Goal: Complete application form: Complete application form

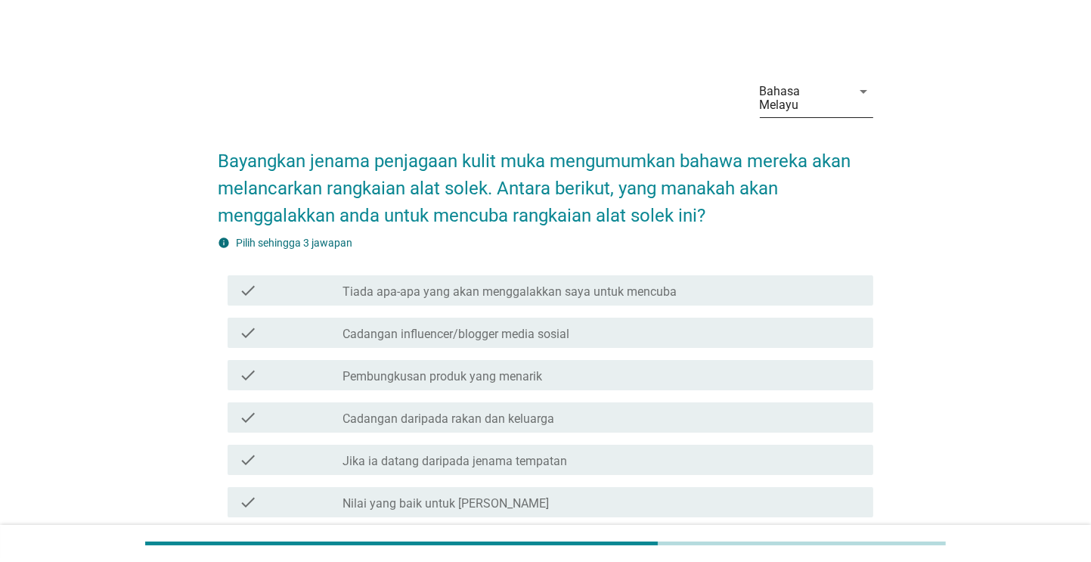
click at [788, 85] on div "Bahasa Melayu" at bounding box center [801, 98] width 83 height 27
click at [779, 128] on div "Bahasa Melayu" at bounding box center [816, 140] width 89 height 36
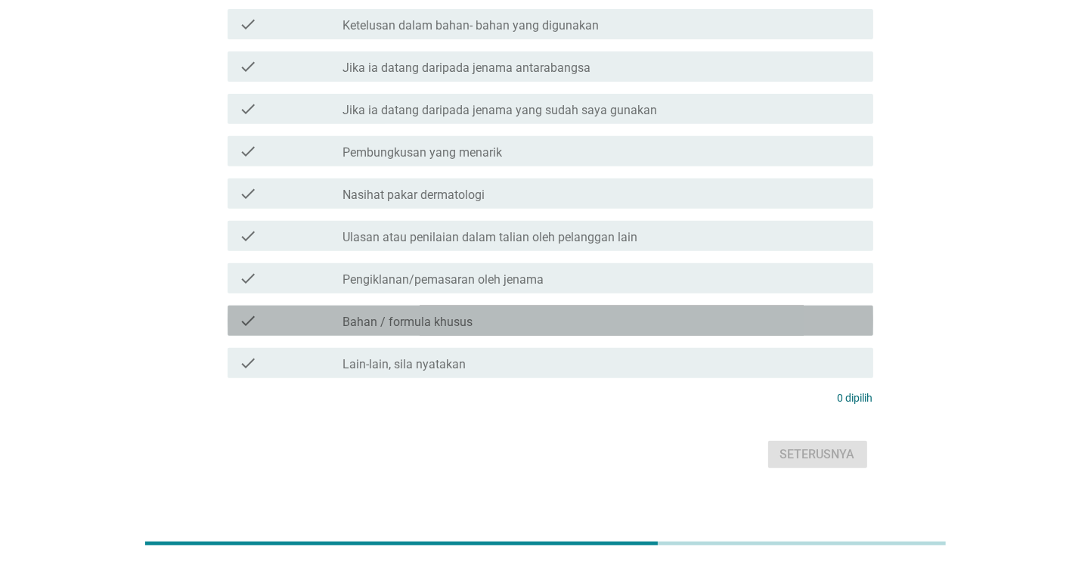
click at [757, 314] on div "check_box_outline_blank Bahan / formula khusus" at bounding box center [602, 320] width 518 height 18
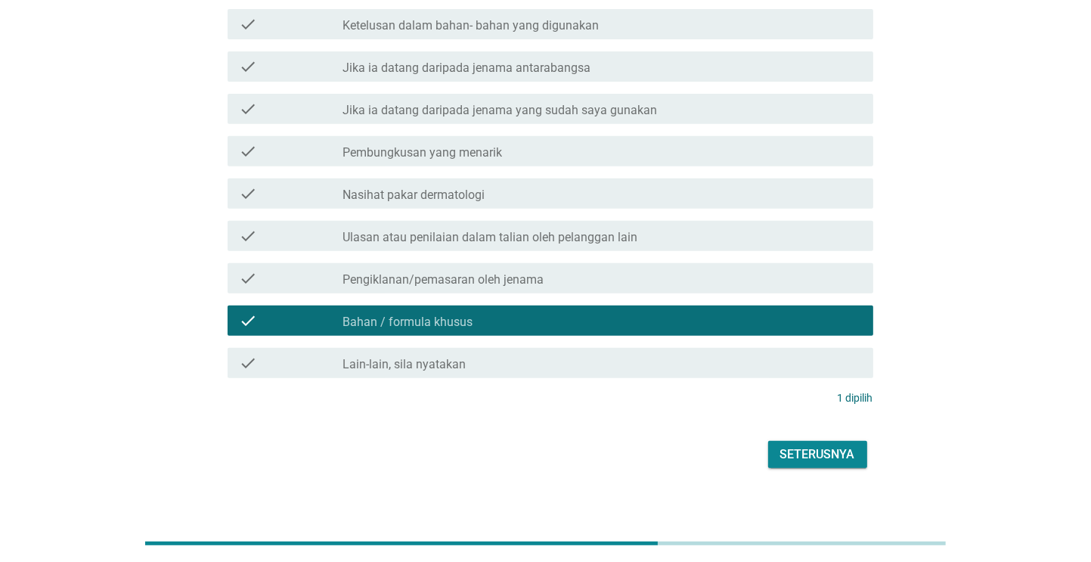
click at [804, 445] on div "Seterusnya" at bounding box center [817, 454] width 75 height 18
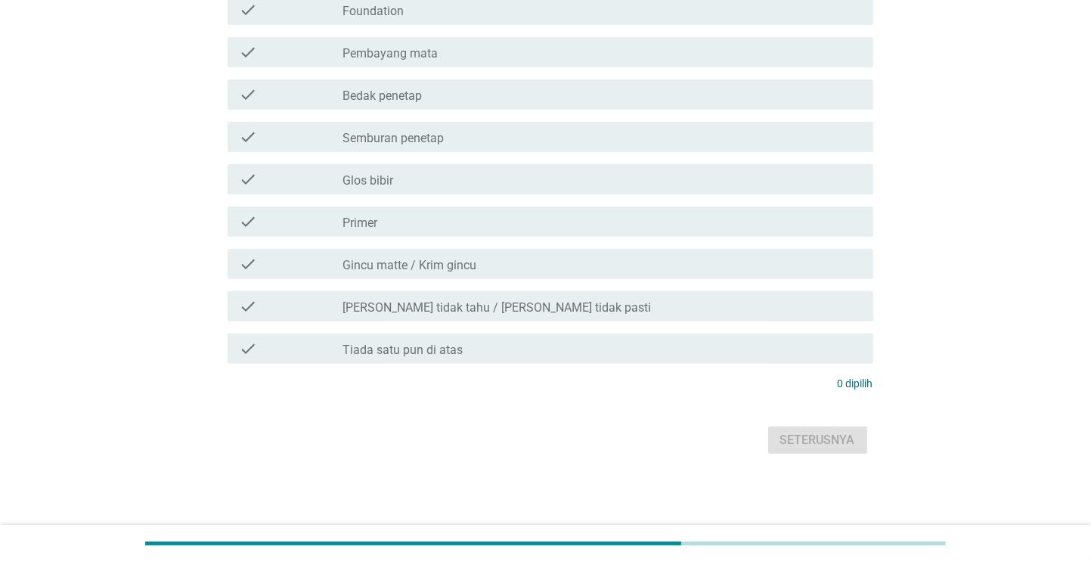
scroll to position [0, 0]
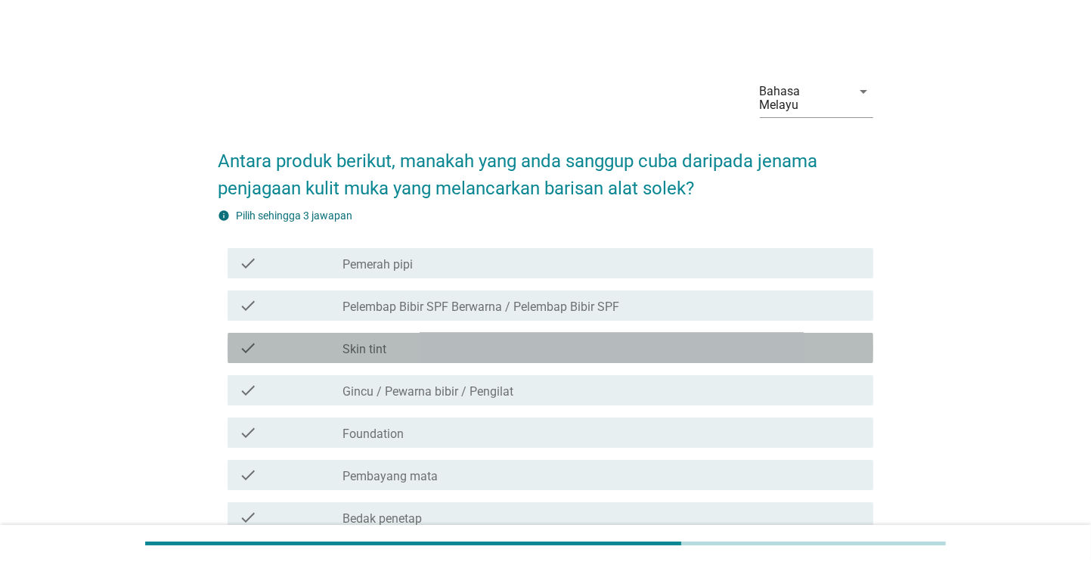
click at [777, 344] on div "check check_box_outline_blank Skin tint" at bounding box center [550, 348] width 645 height 30
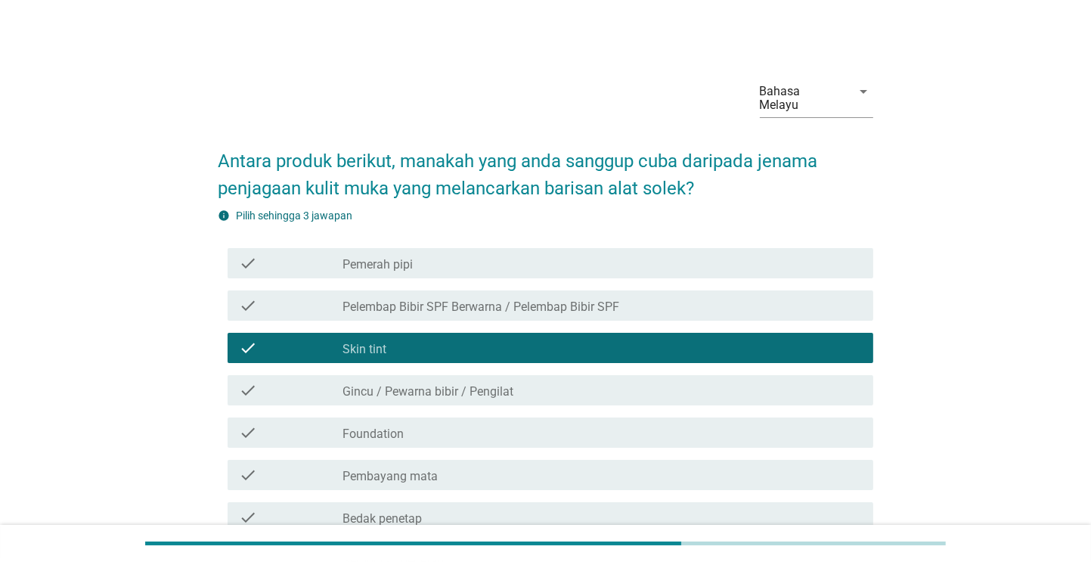
scroll to position [408, 0]
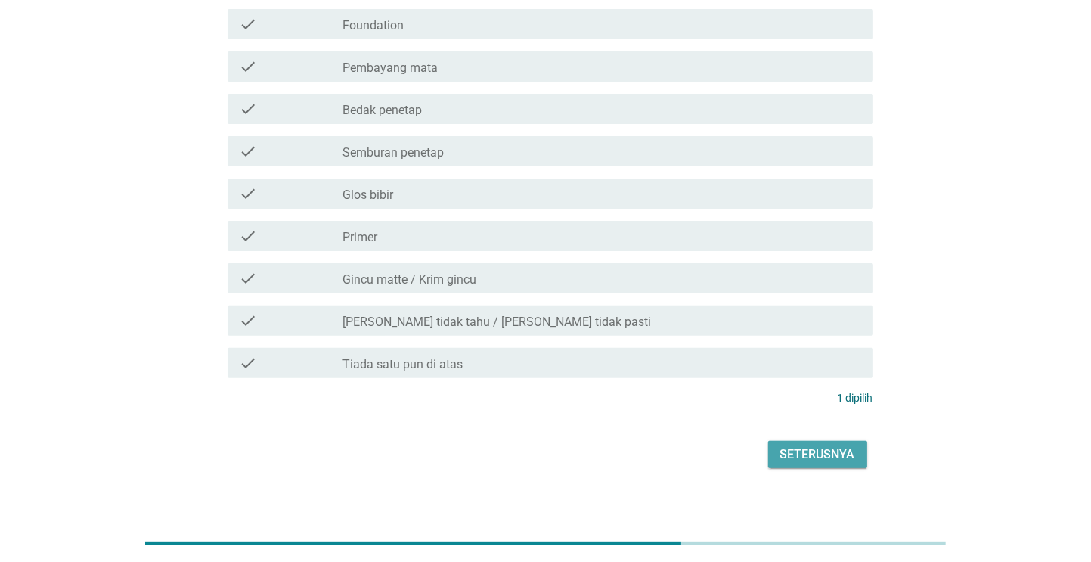
click at [813, 445] on div "Seterusnya" at bounding box center [817, 454] width 75 height 18
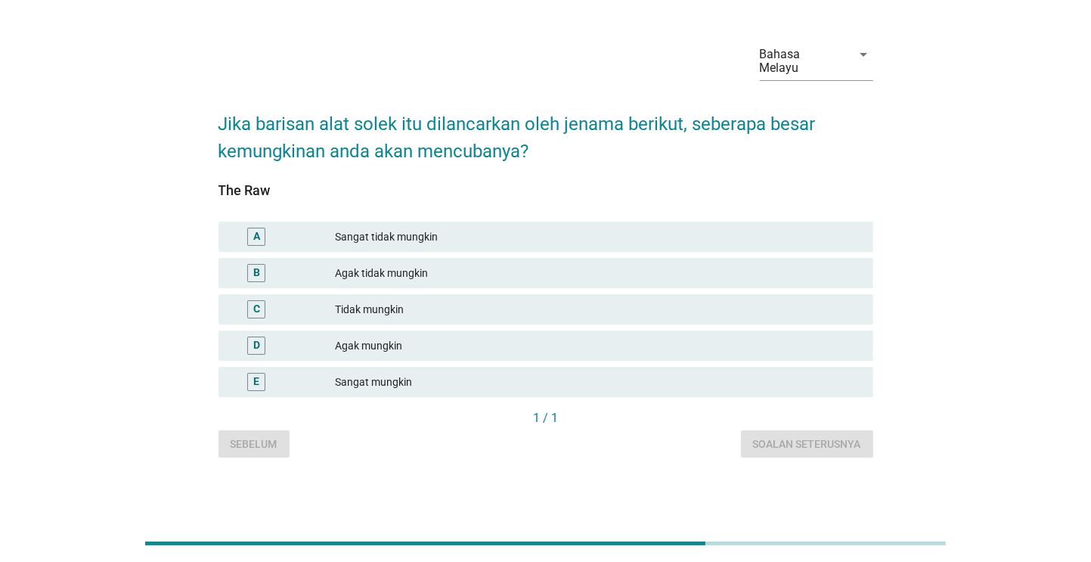
scroll to position [0, 0]
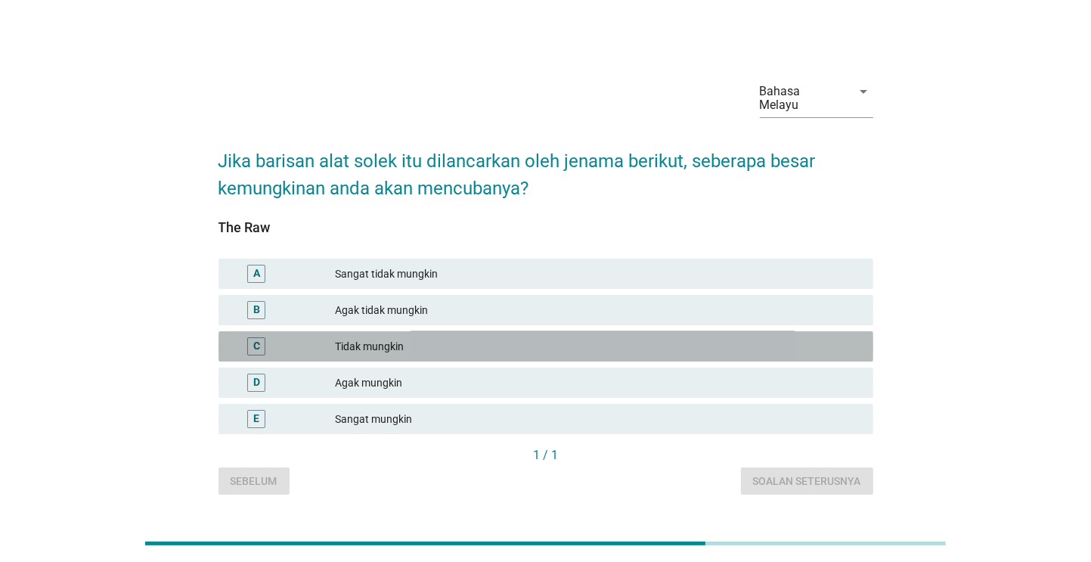
click at [768, 331] on div "C Tidak mungkin" at bounding box center [545, 346] width 655 height 30
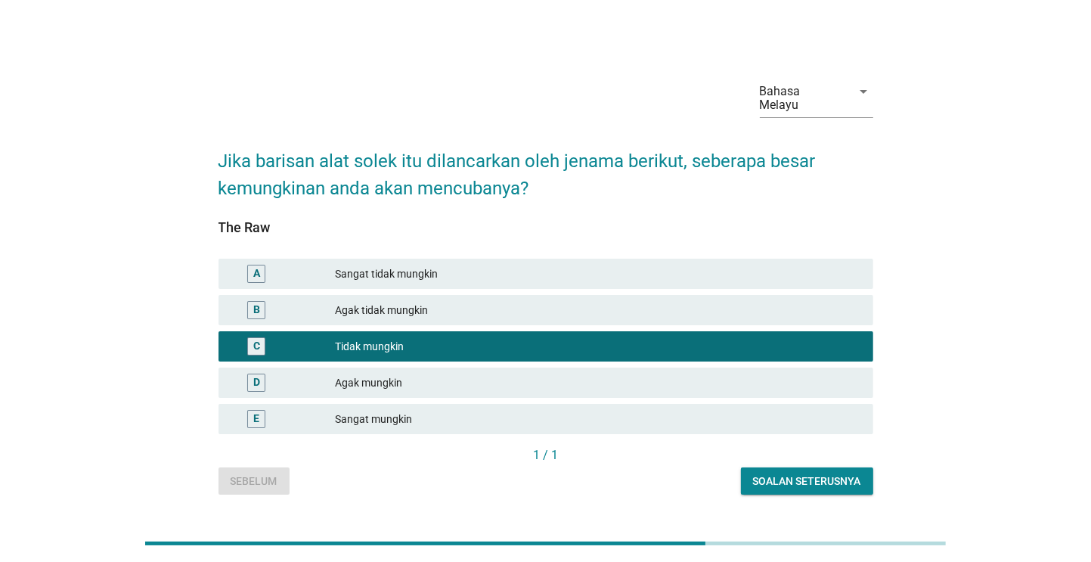
click at [804, 459] on div "1 / 1" at bounding box center [545, 456] width 655 height 21
click at [807, 484] on button "Soalan seterusnya" at bounding box center [807, 480] width 132 height 27
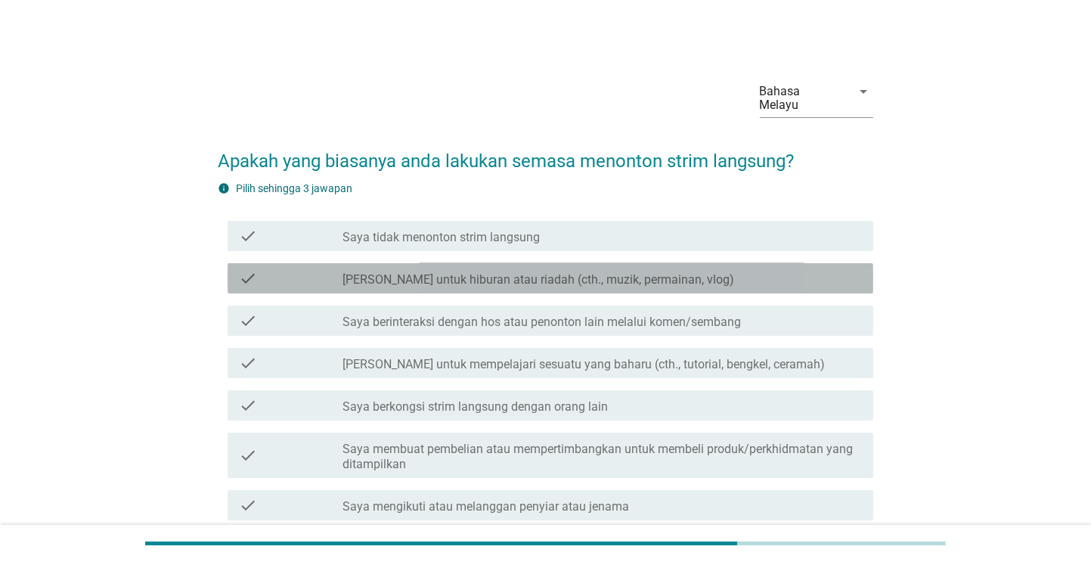
click at [773, 275] on div "check check_box_outline_blank Saya menonton untuk hiburan atau riadah (cth., mu…" at bounding box center [550, 278] width 645 height 30
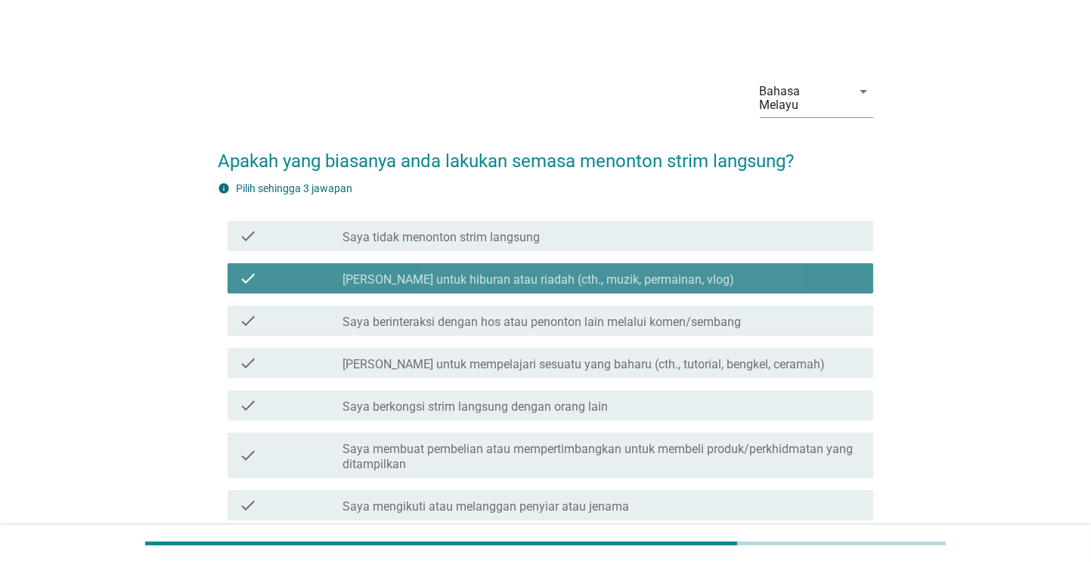
drag, startPoint x: 773, startPoint y: 275, endPoint x: 757, endPoint y: 197, distance: 79.6
click at [757, 197] on div "info Pilih sehingga 3 jawapan check check_box_outline_blank Saya tidak menonton…" at bounding box center [545, 407] width 655 height 452
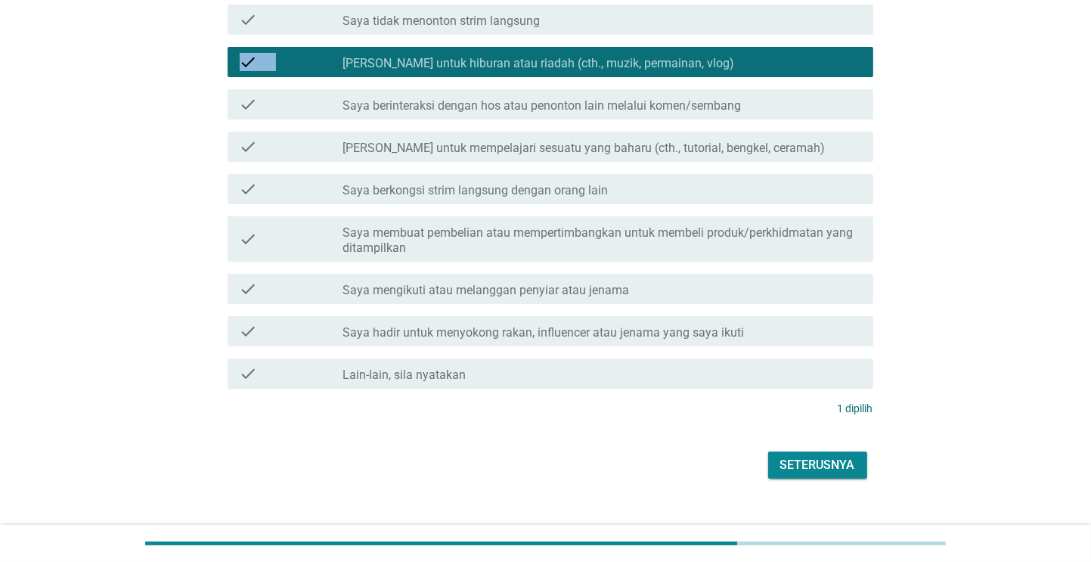
scroll to position [227, 0]
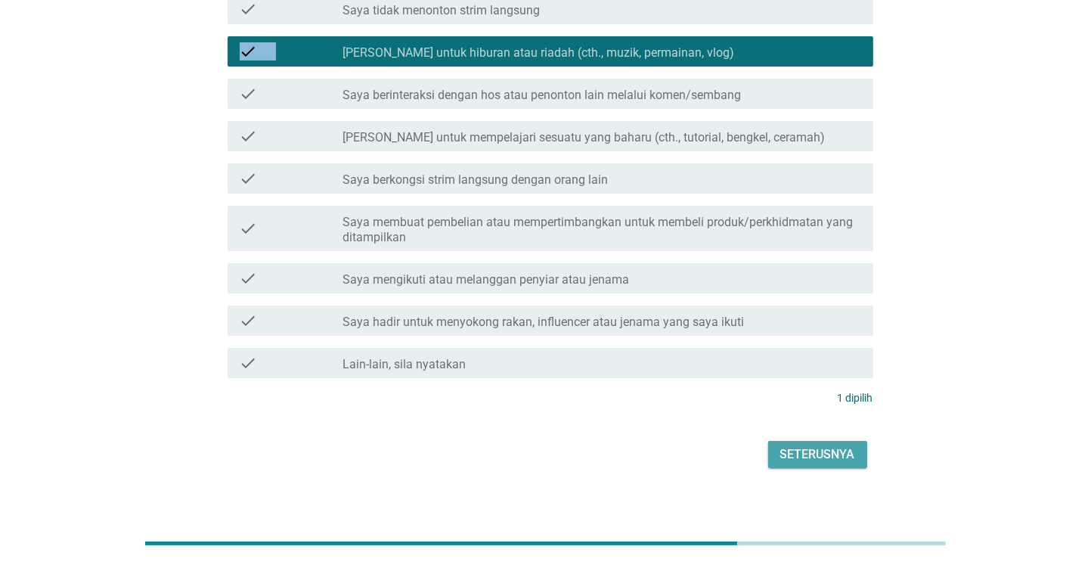
click at [819, 445] on div "Seterusnya" at bounding box center [817, 454] width 75 height 18
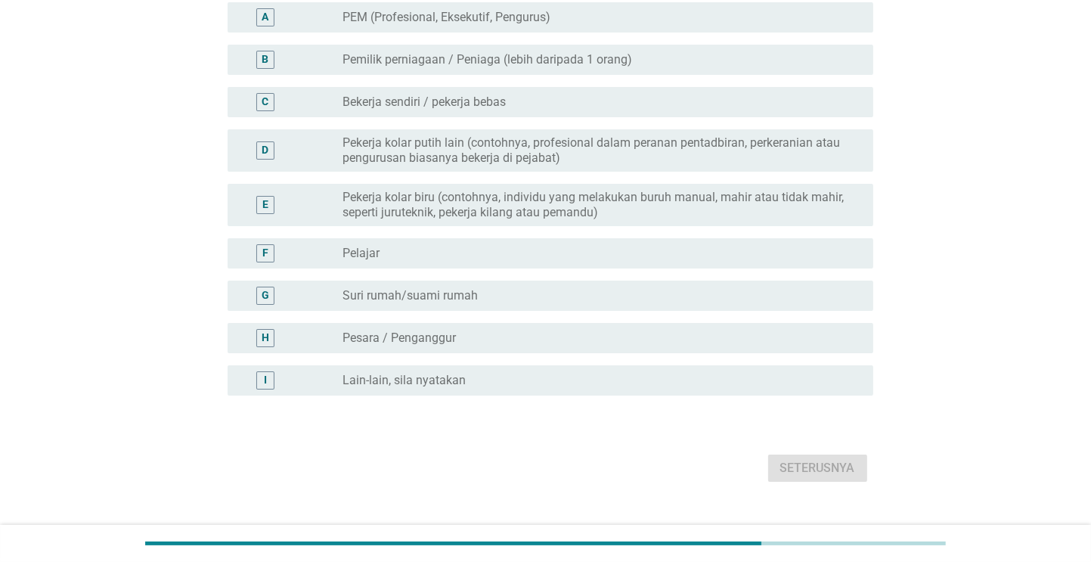
scroll to position [211, 0]
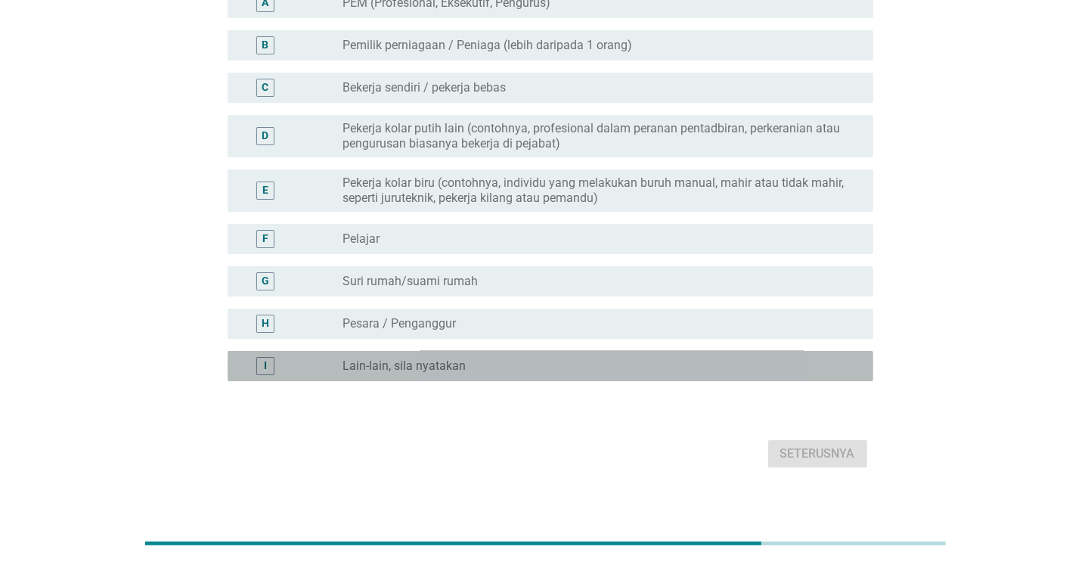
click at [797, 358] on div "radio_button_unchecked Lain-lain, sila nyatakan" at bounding box center [596, 365] width 506 height 15
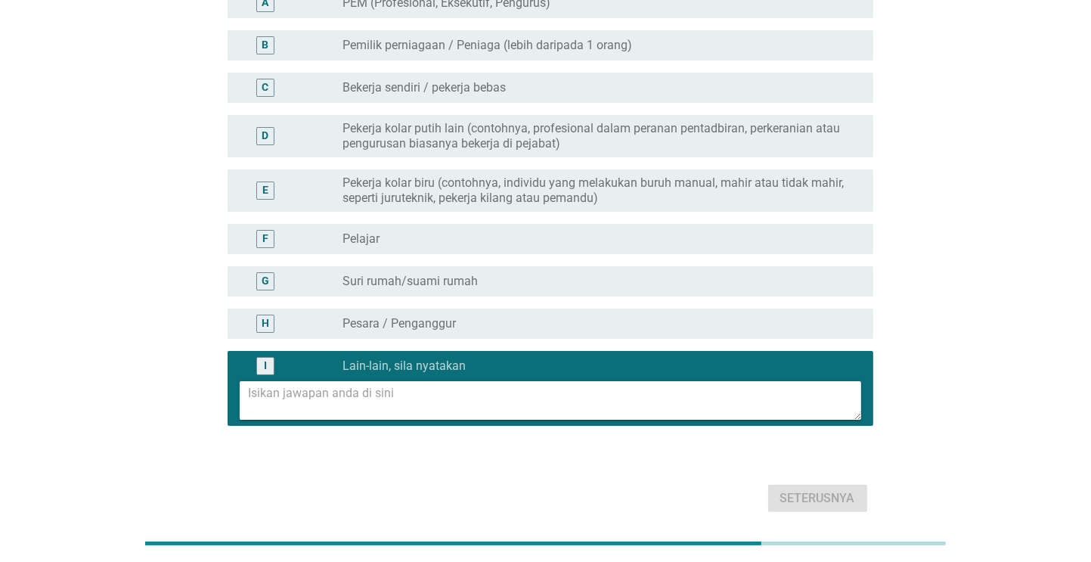
click at [816, 484] on div "Seterusnya" at bounding box center [545, 498] width 655 height 36
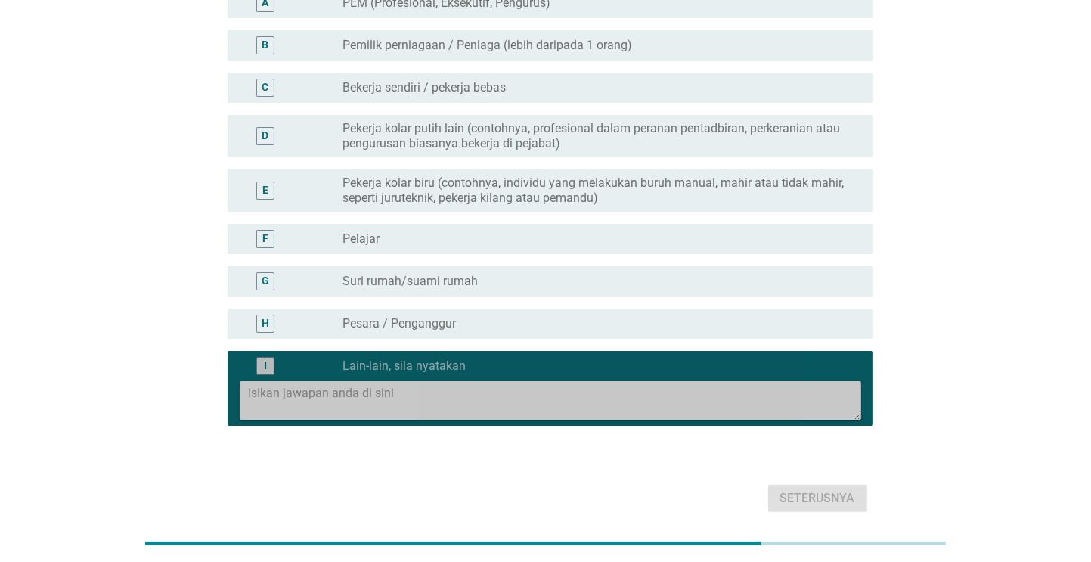
click at [780, 389] on textarea at bounding box center [555, 400] width 612 height 39
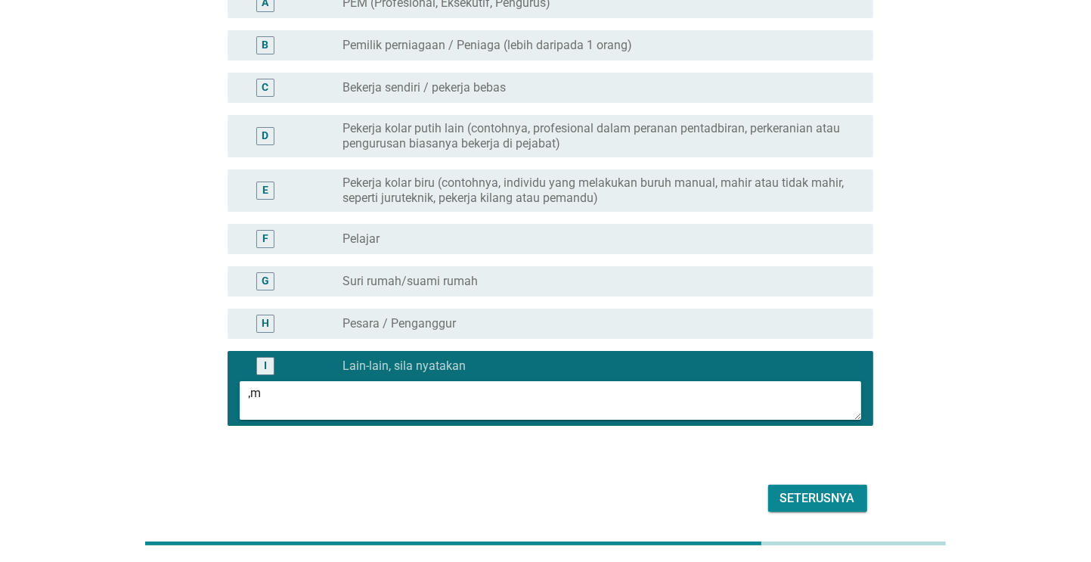
type textarea ",m"
click at [803, 489] on div "Seterusnya" at bounding box center [817, 498] width 75 height 18
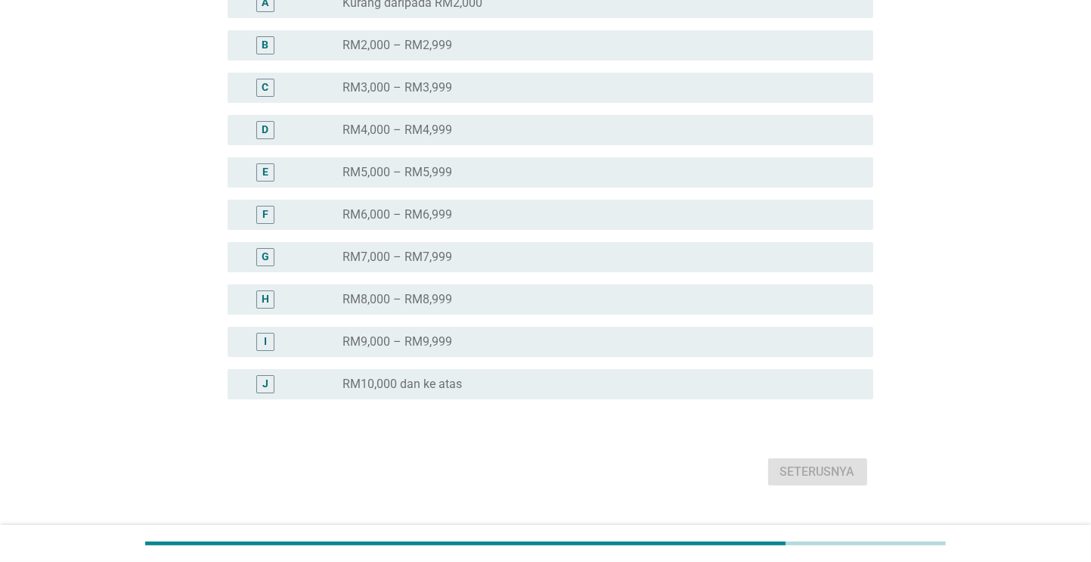
scroll to position [0, 0]
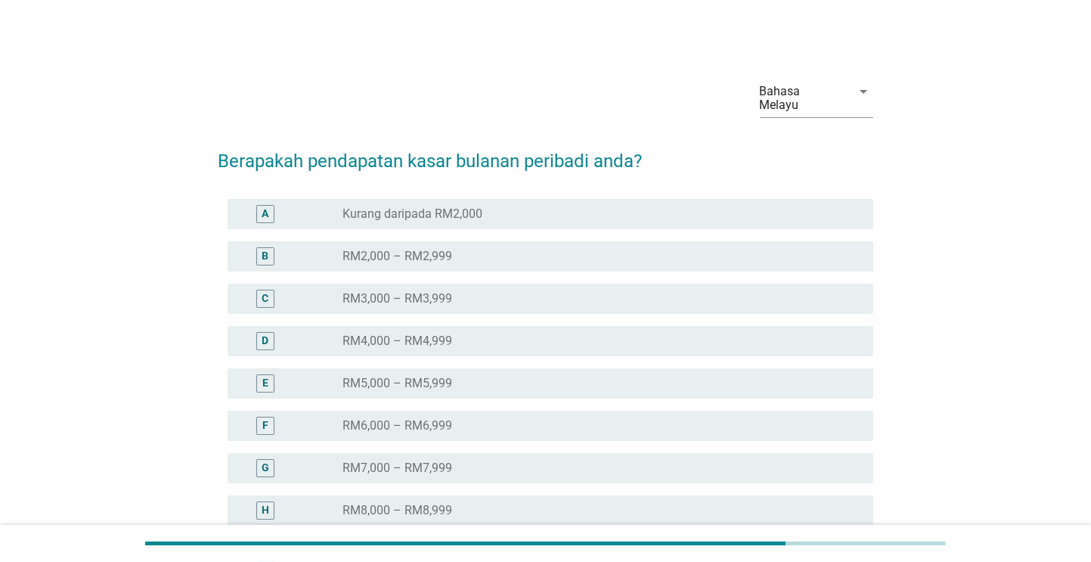
click at [669, 261] on div "B radio_button_unchecked RM2,000 – RM2,999" at bounding box center [545, 256] width 655 height 42
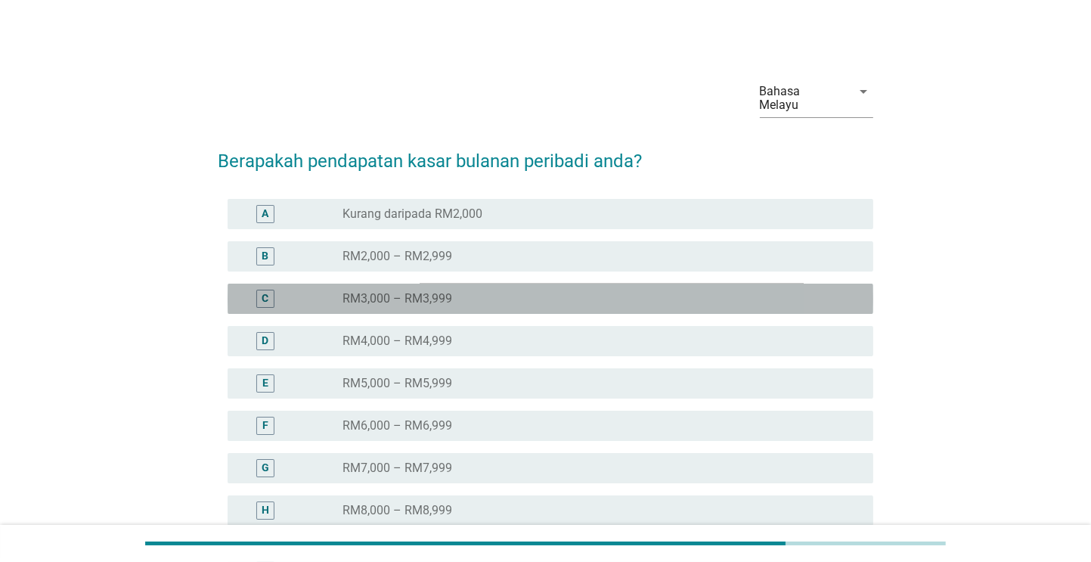
click at [669, 291] on div "radio_button_unchecked RM3,000 – RM3,999" at bounding box center [596, 298] width 506 height 15
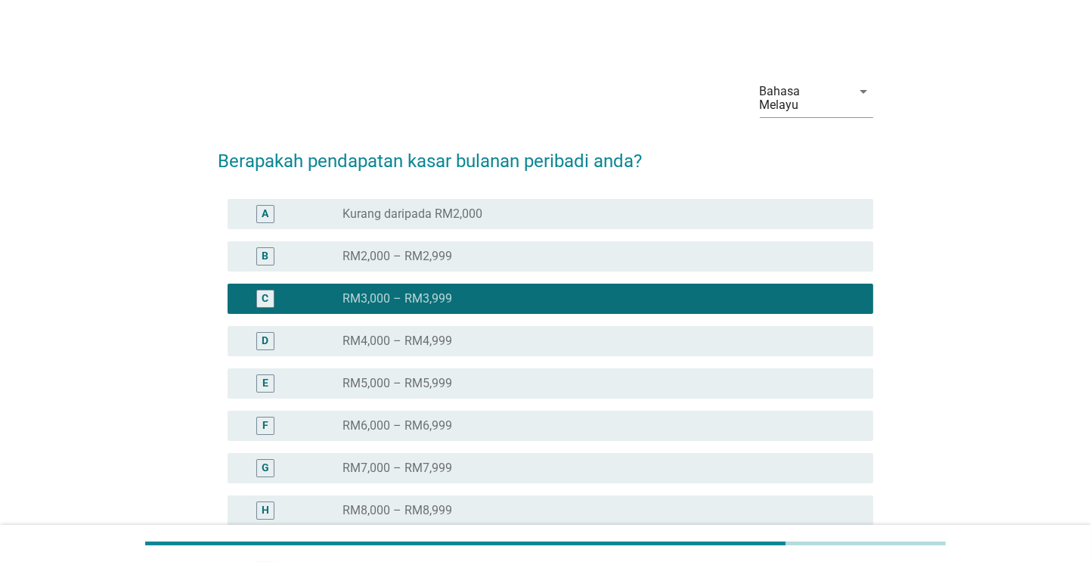
scroll to position [229, 0]
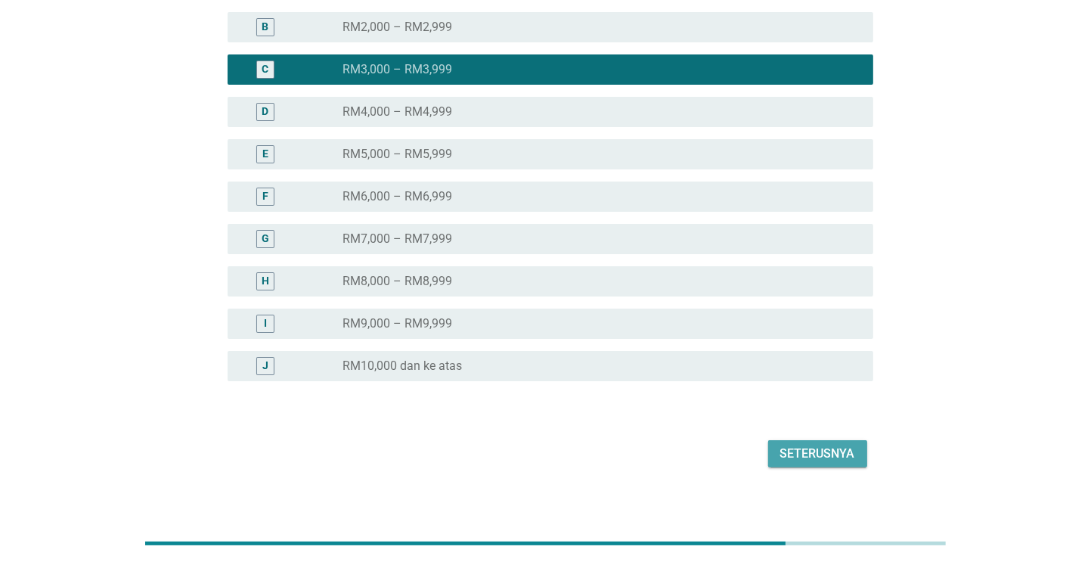
click at [794, 444] on div "Seterusnya" at bounding box center [817, 453] width 75 height 18
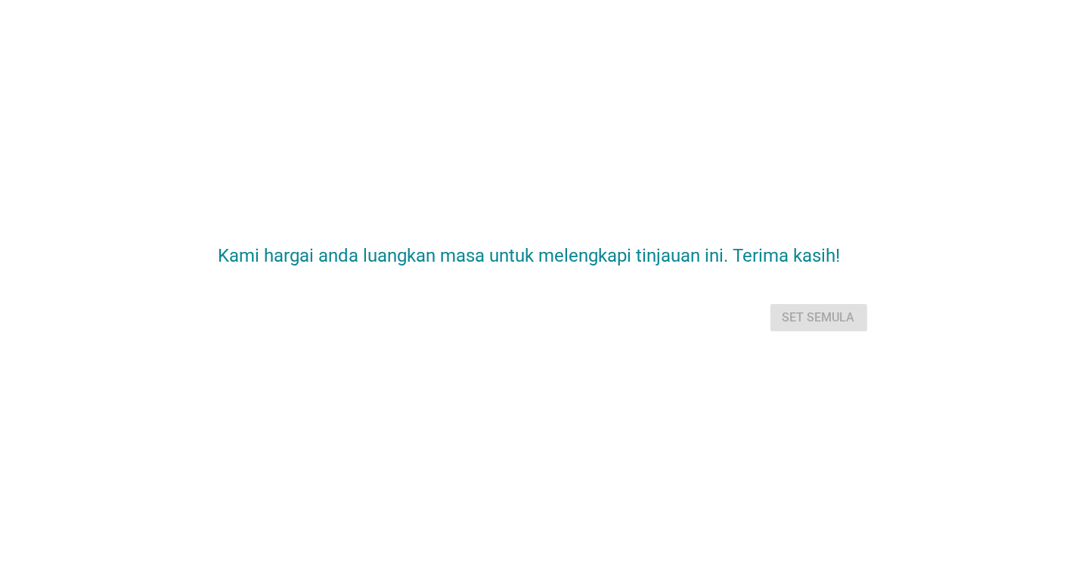
click at [828, 322] on div "Set semula" at bounding box center [545, 317] width 655 height 36
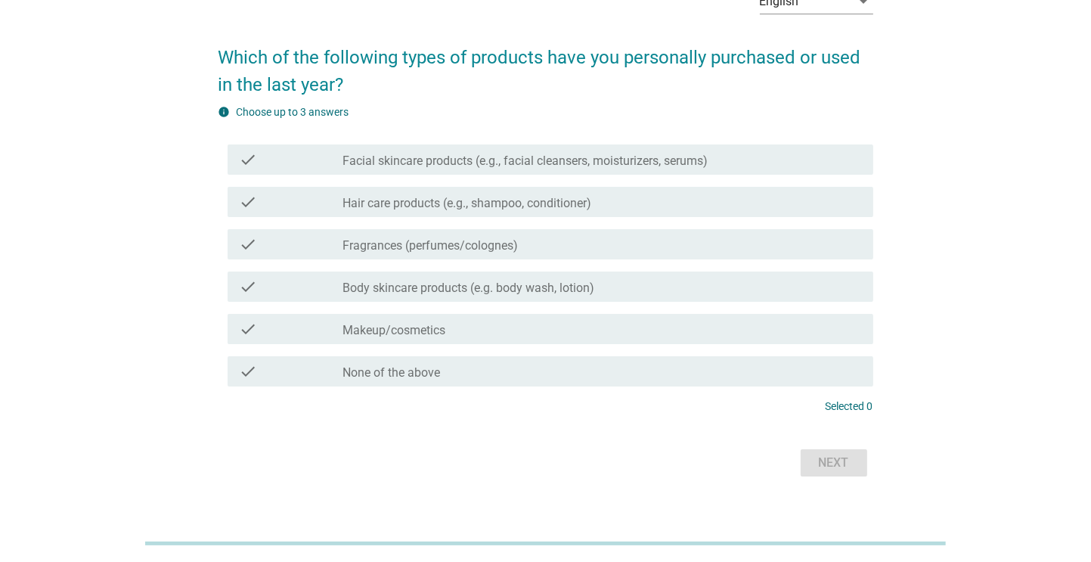
scroll to position [91, 0]
click at [823, 364] on div "check_box_outline_blank None of the above" at bounding box center [602, 370] width 518 height 18
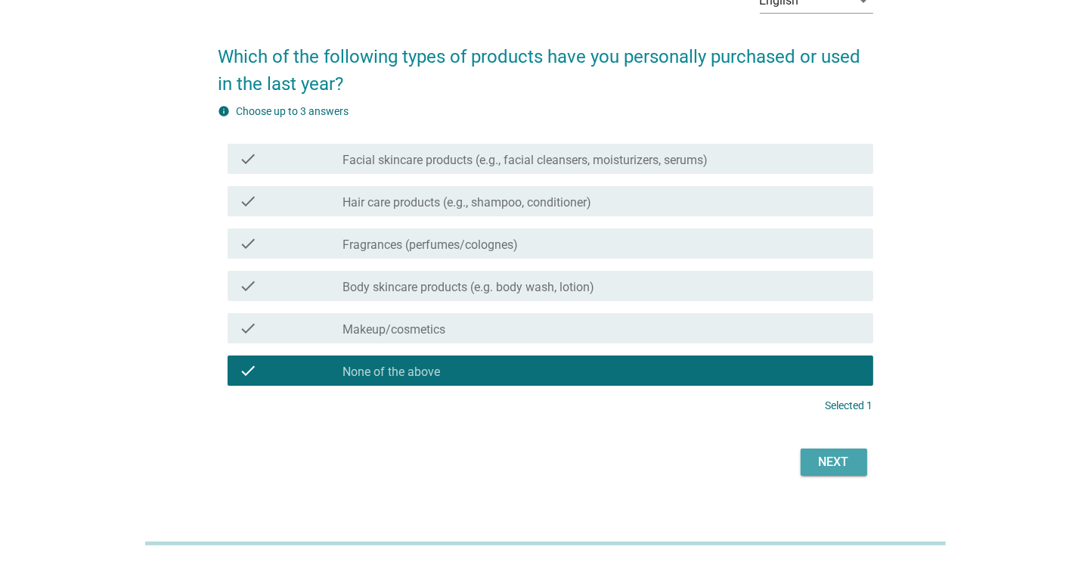
click at [848, 460] on div "Next" at bounding box center [834, 462] width 42 height 18
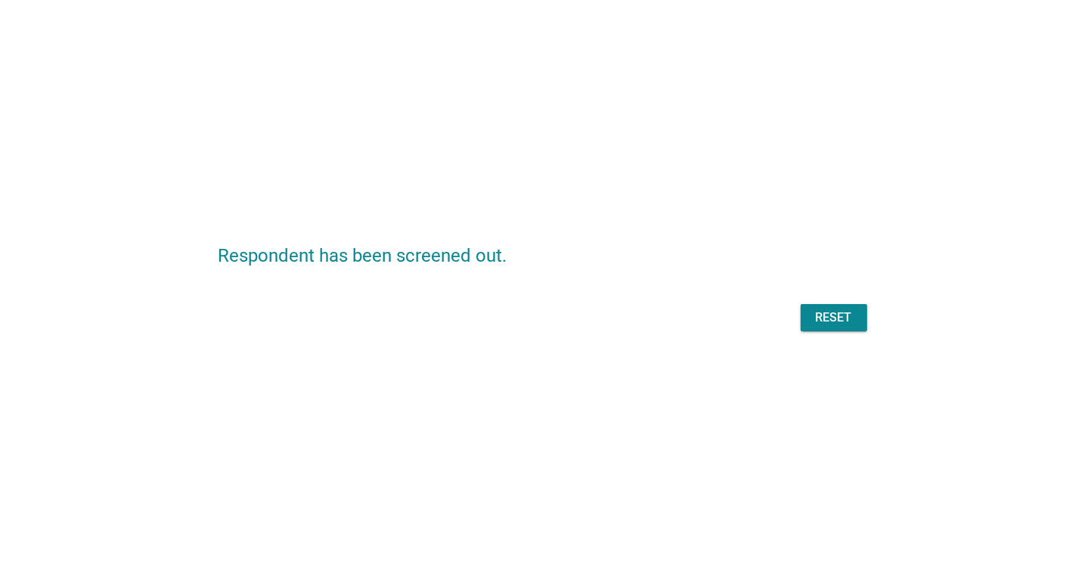
scroll to position [0, 0]
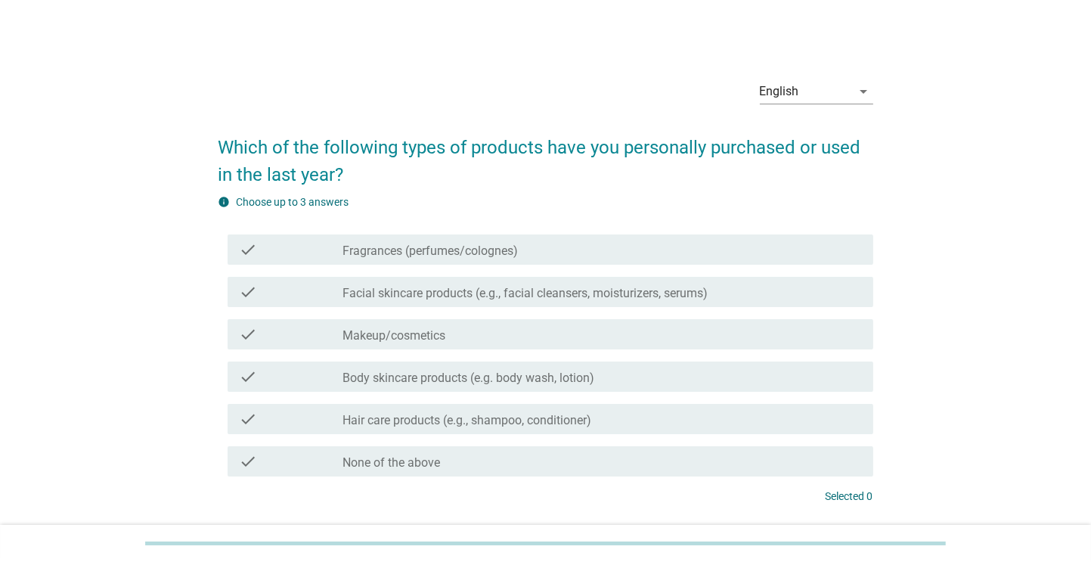
click at [726, 401] on div "check check_box_outline_blank Hair care products (e.g., shampoo, conditioner)" at bounding box center [545, 419] width 655 height 42
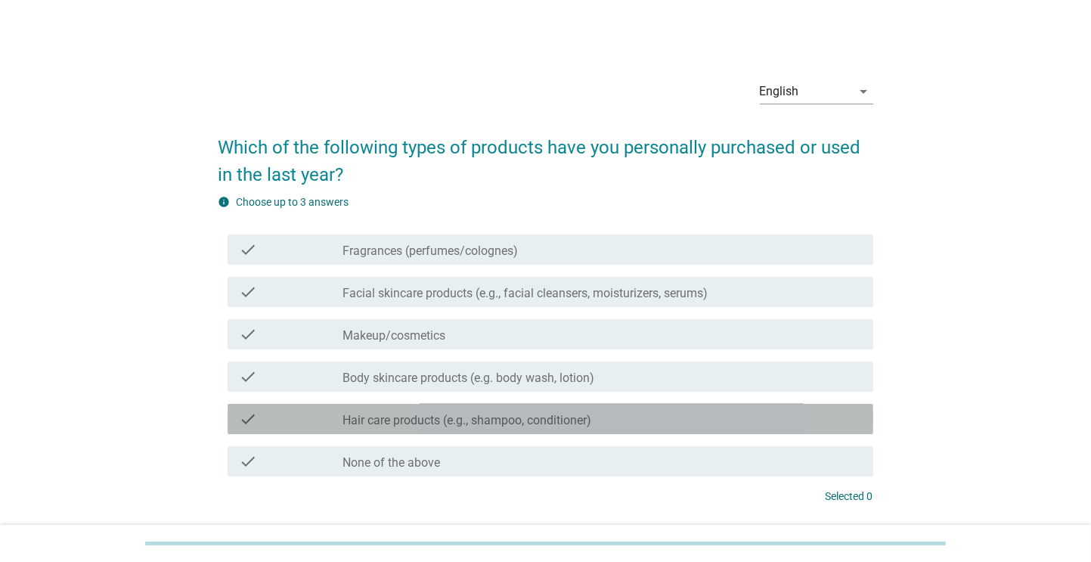
click at [726, 423] on div "check_box_outline_blank Hair care products (e.g., shampoo, conditioner)" at bounding box center [602, 419] width 518 height 18
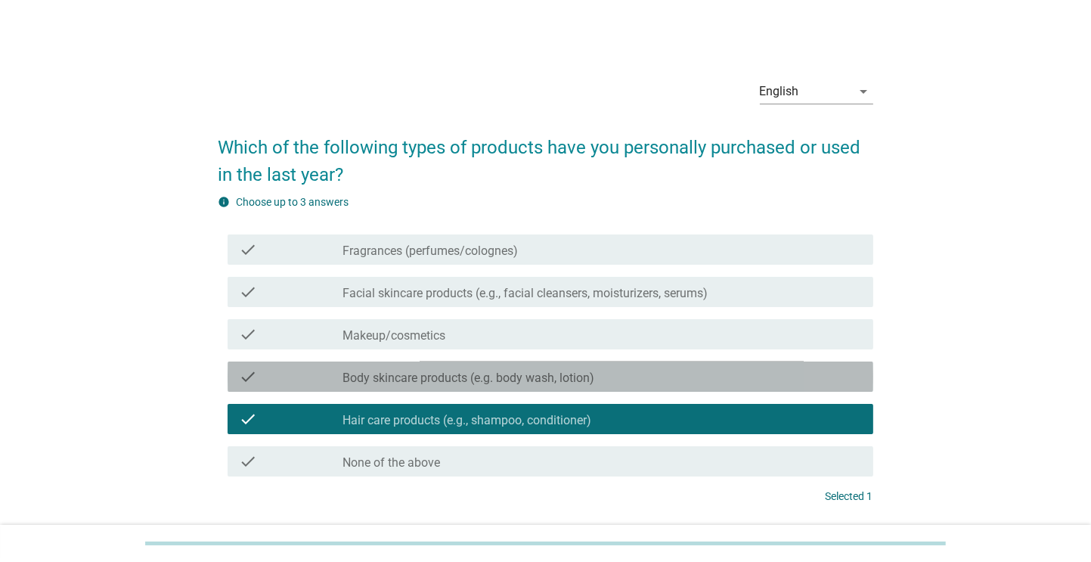
click at [801, 365] on div "check check_box_outline_blank Body skincare products (e.g. body wash, lotion)" at bounding box center [550, 376] width 645 height 30
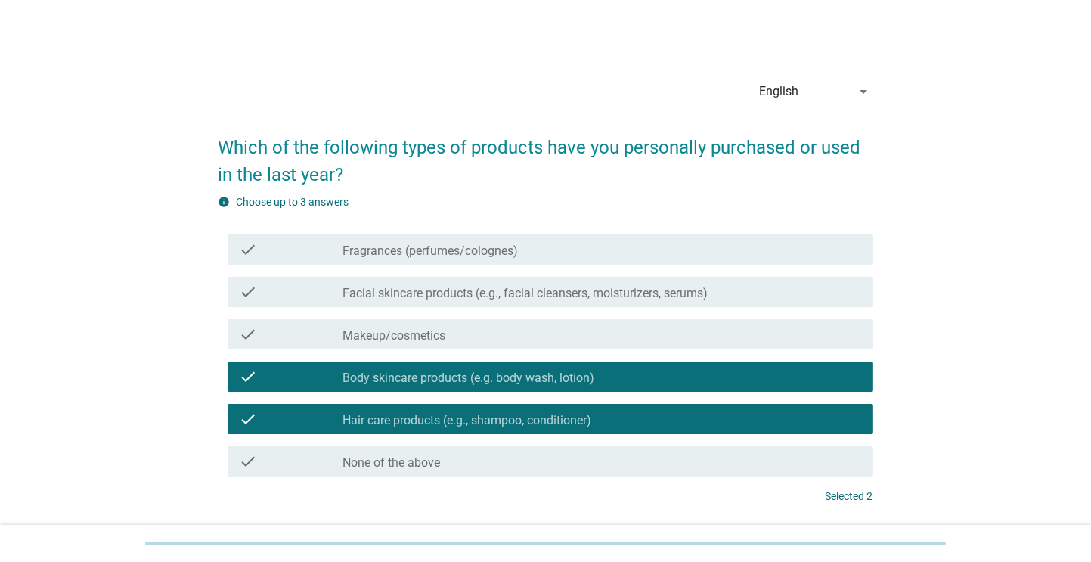
scroll to position [112, 0]
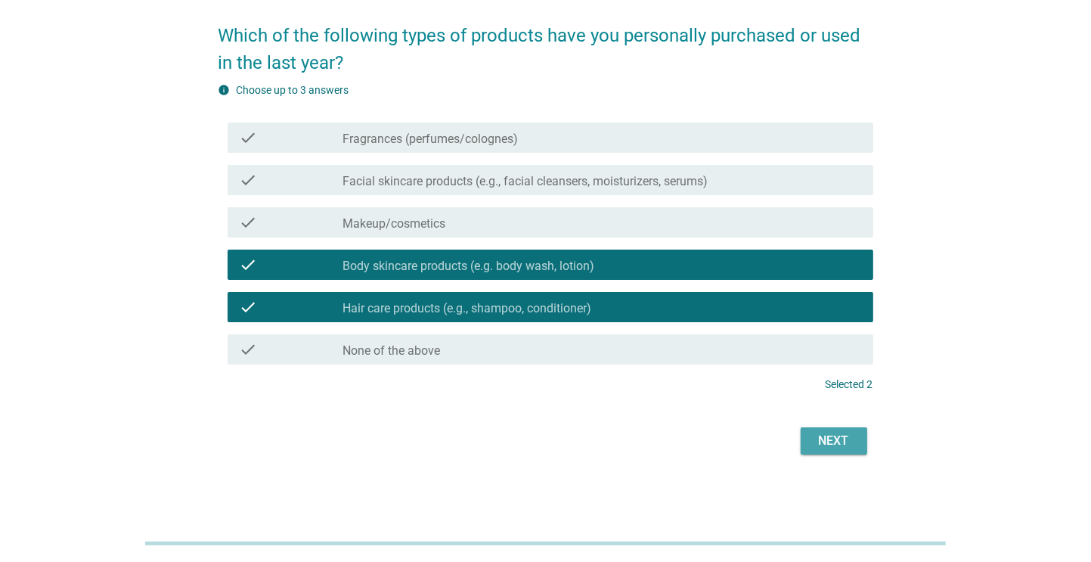
click at [831, 438] on div "Next" at bounding box center [834, 441] width 42 height 18
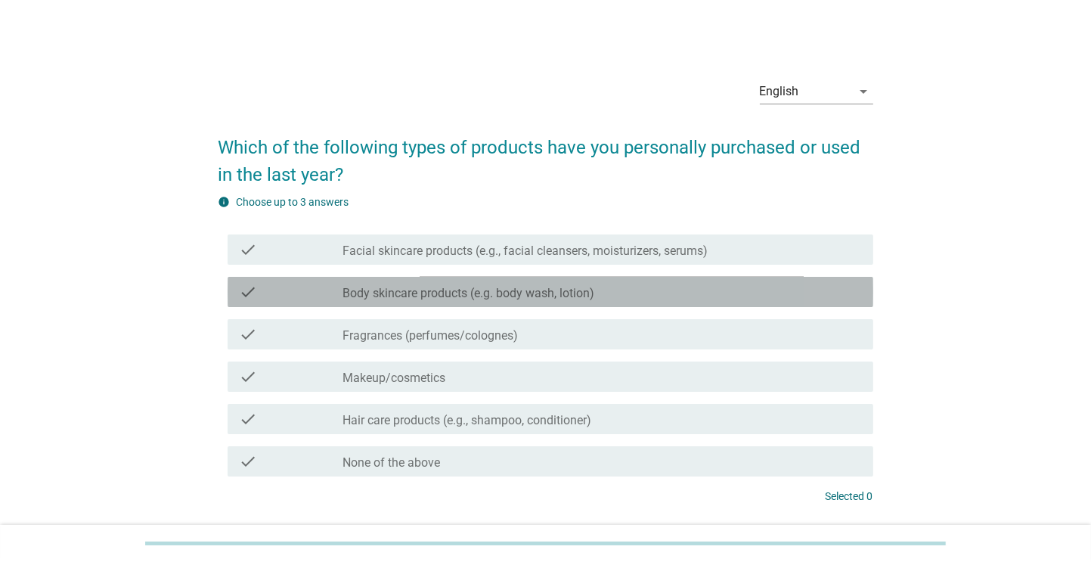
click at [505, 286] on label "Body skincare products (e.g. body wash, lotion)" at bounding box center [469, 293] width 252 height 15
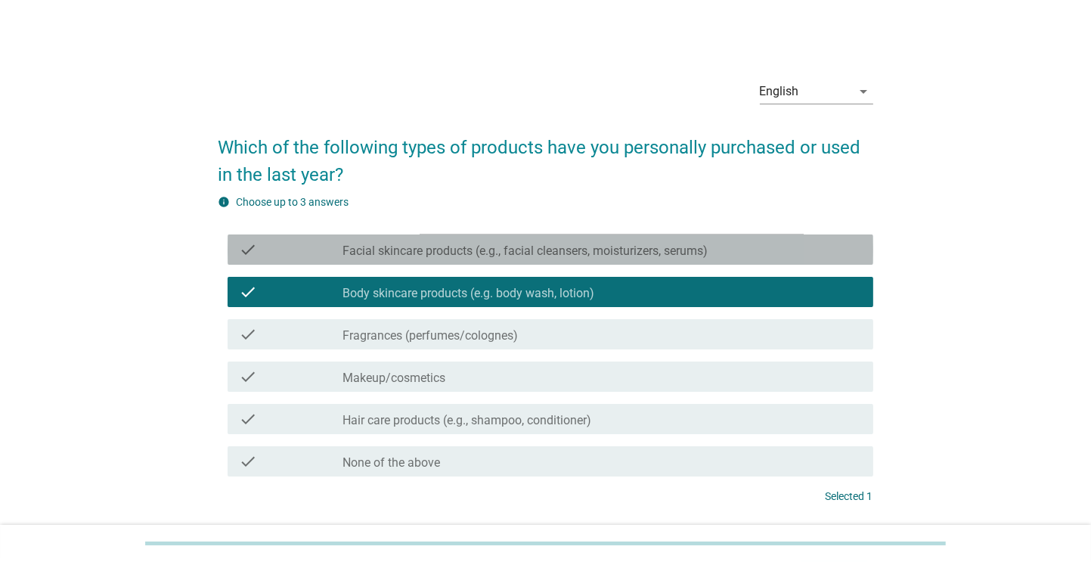
click at [535, 258] on label "Facial skincare products (e.g., facial cleansers, moisturizers, serums)" at bounding box center [525, 250] width 365 height 15
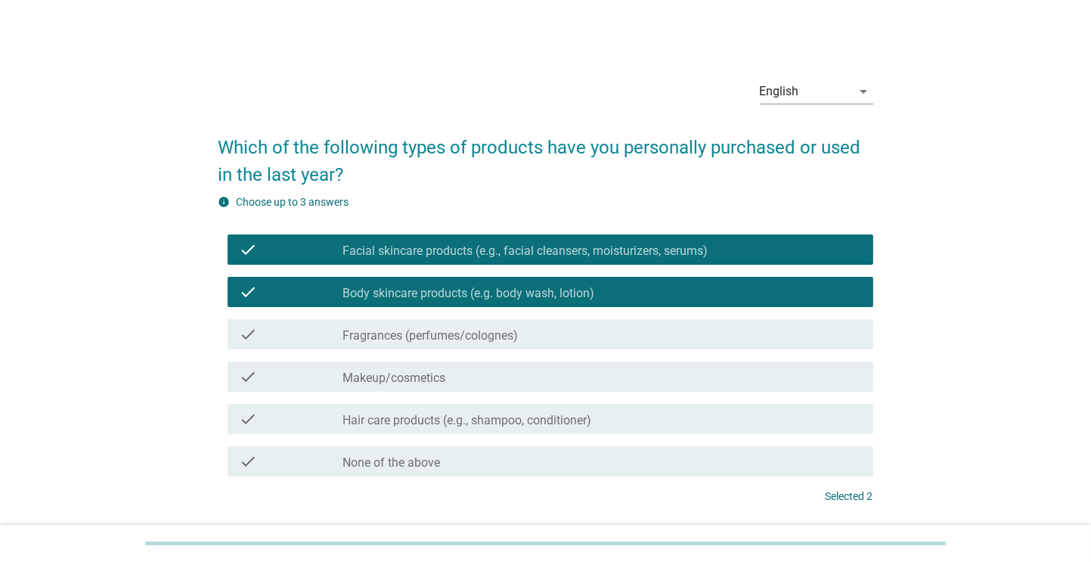
click at [513, 336] on label "Fragrances (perfumes/colognes)" at bounding box center [430, 335] width 175 height 15
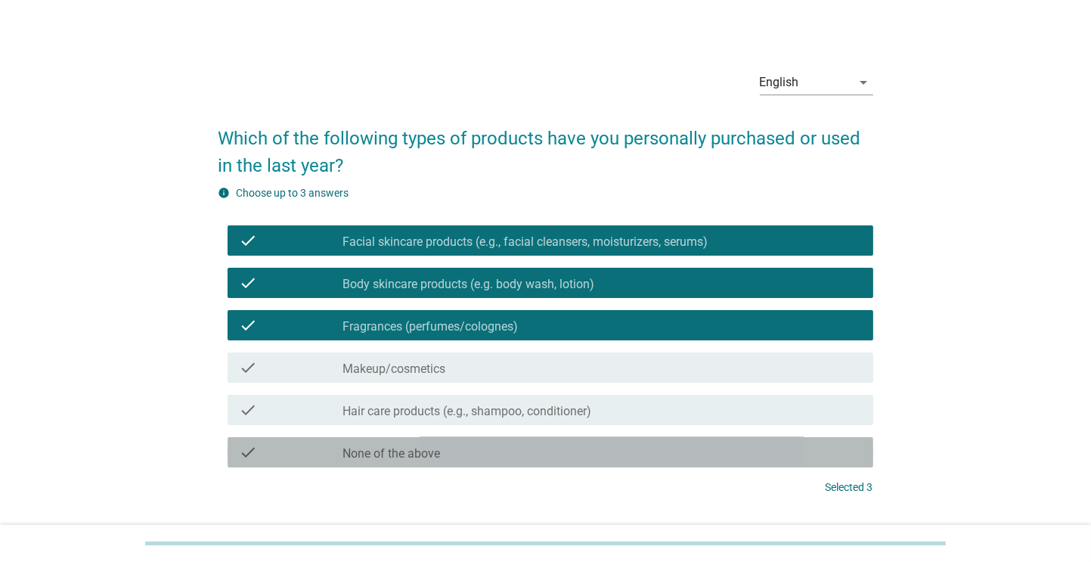
scroll to position [112, 0]
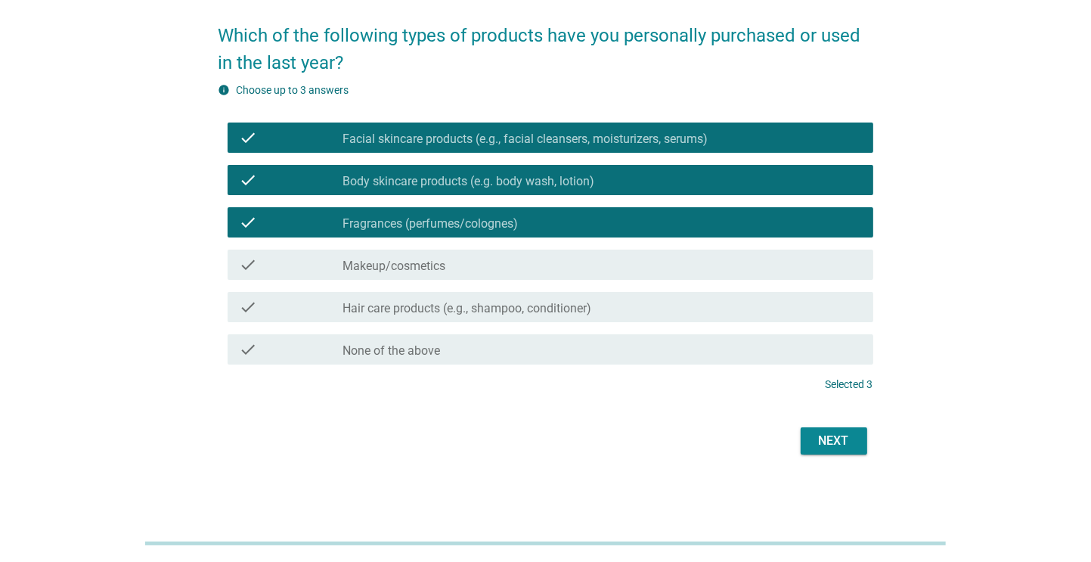
click at [825, 444] on div "Next" at bounding box center [834, 441] width 42 height 18
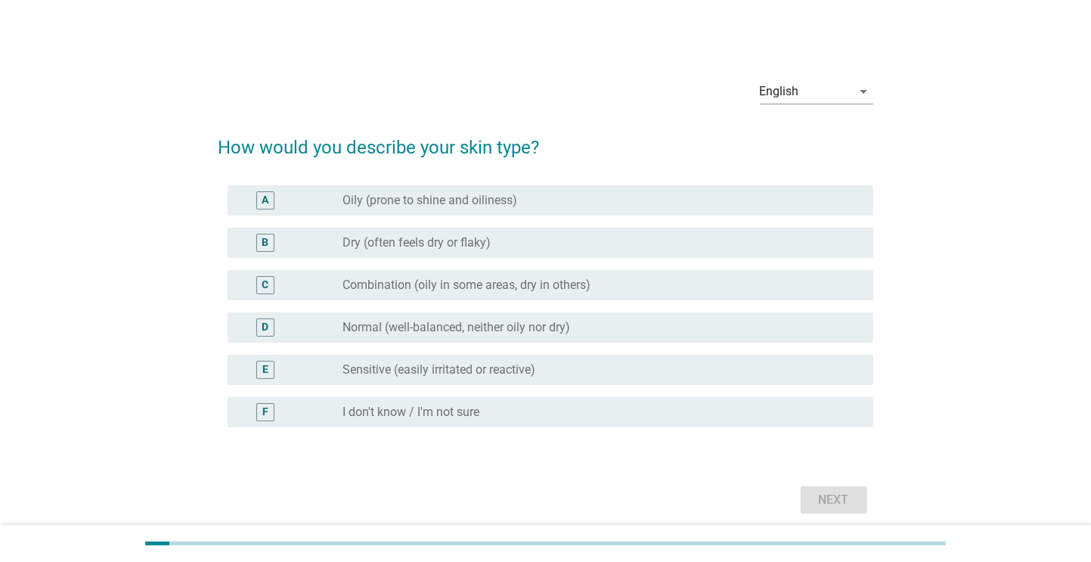
click at [790, 252] on div "B radio_button_unchecked Dry (often feels dry or flaky)" at bounding box center [550, 243] width 645 height 30
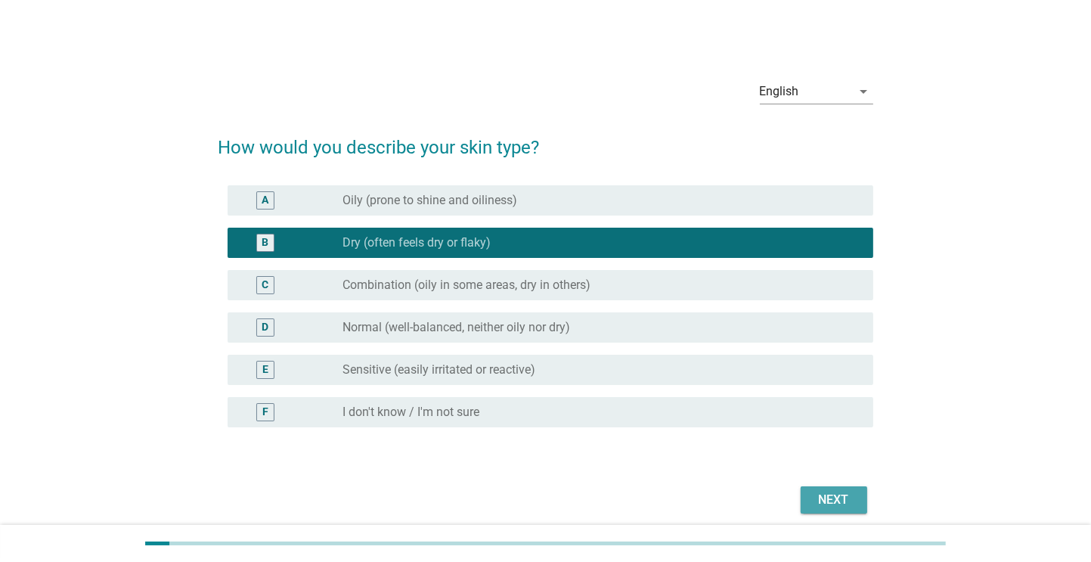
click at [844, 491] on div "Next" at bounding box center [834, 500] width 42 height 18
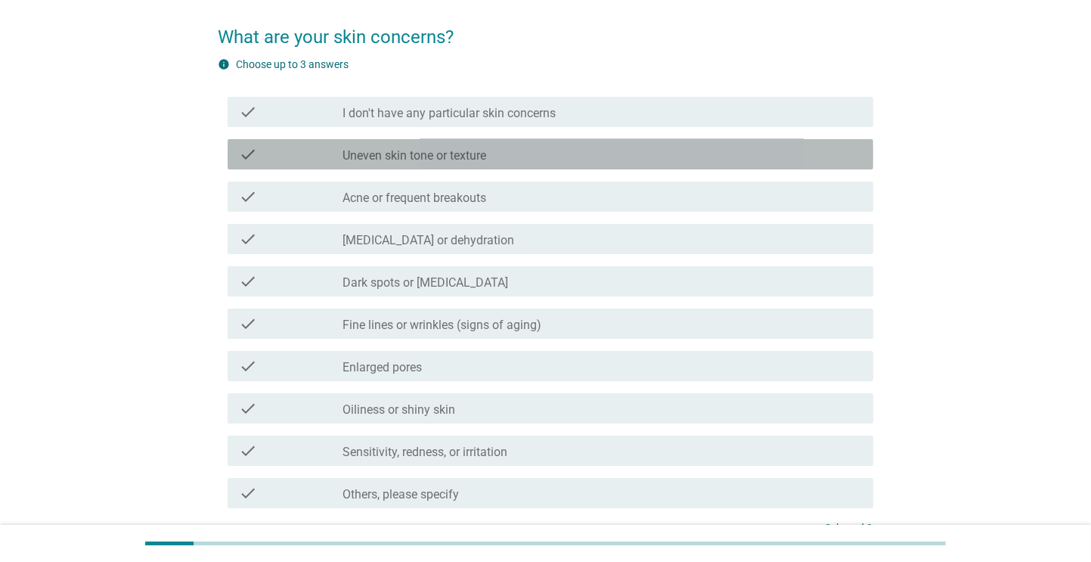
scroll to position [118, 0]
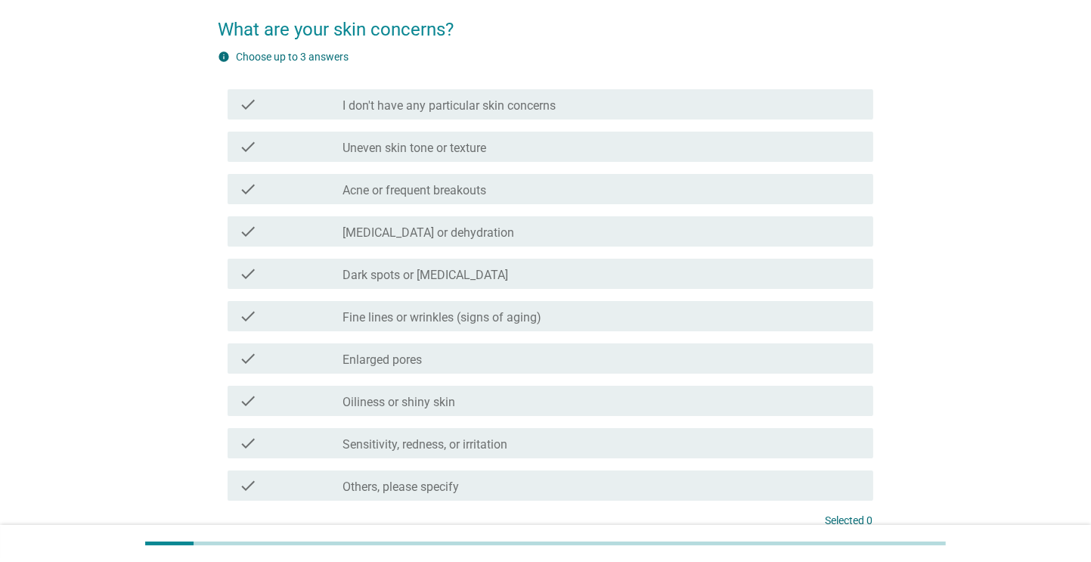
click at [626, 239] on div "check_box_outline_blank Dryness or dehydration" at bounding box center [602, 231] width 518 height 18
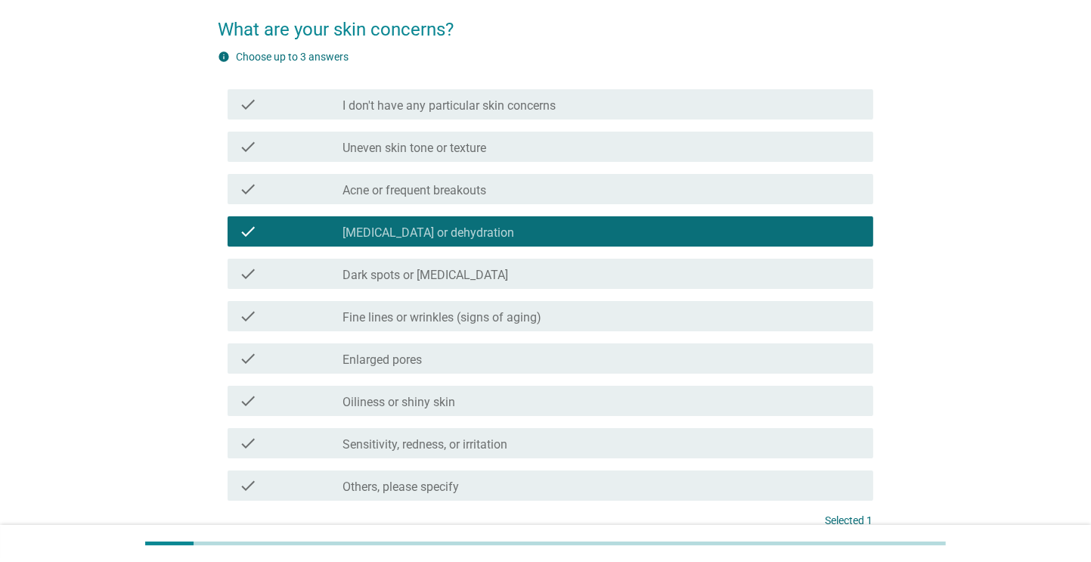
click at [635, 275] on div "check_box_outline_blank Dark spots or hyperpigmentation" at bounding box center [602, 274] width 518 height 18
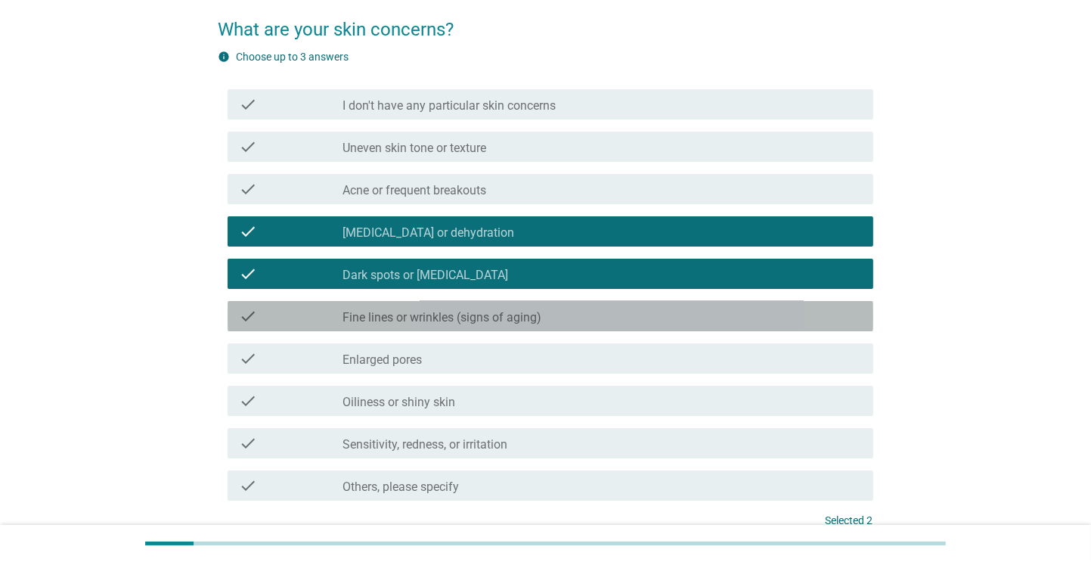
click at [662, 327] on div "check check_box_outline_blank Fine lines or wrinkles (signs of aging)" at bounding box center [550, 316] width 645 height 30
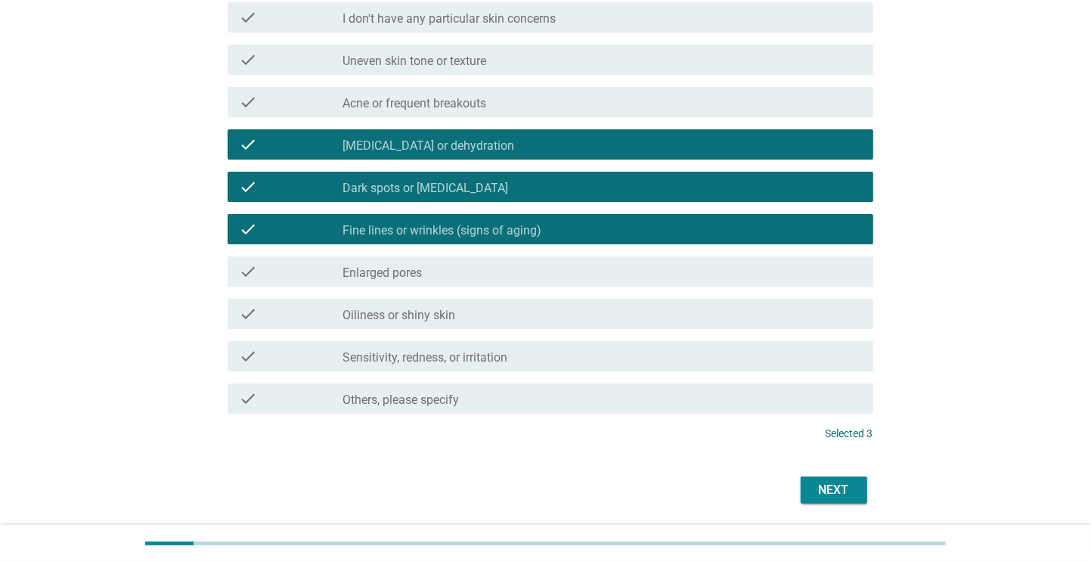
scroll to position [206, 0]
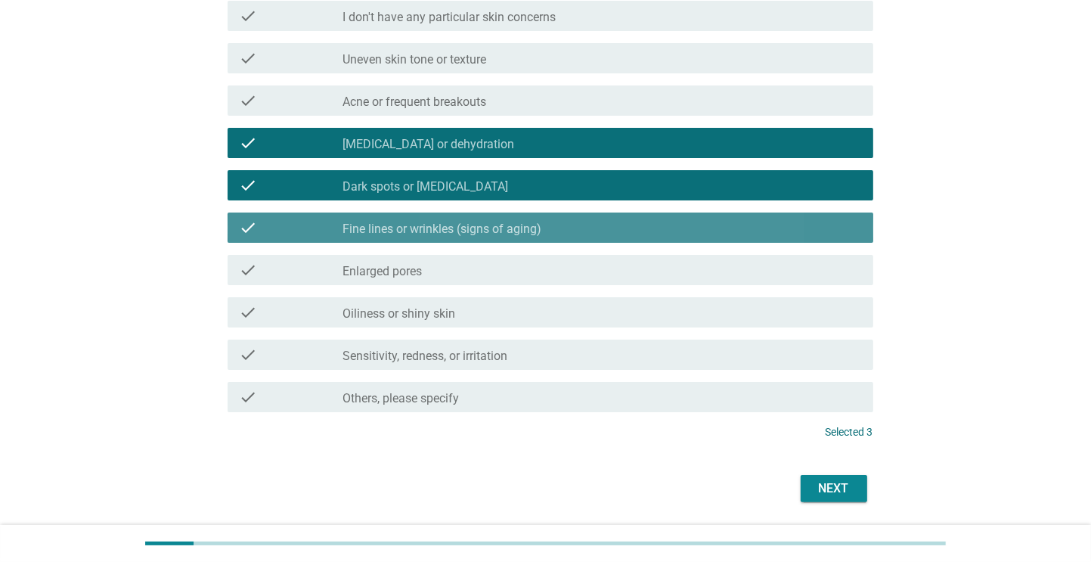
click at [686, 231] on div "check_box_outline_blank Fine lines or wrinkles (signs of aging)" at bounding box center [602, 227] width 518 height 18
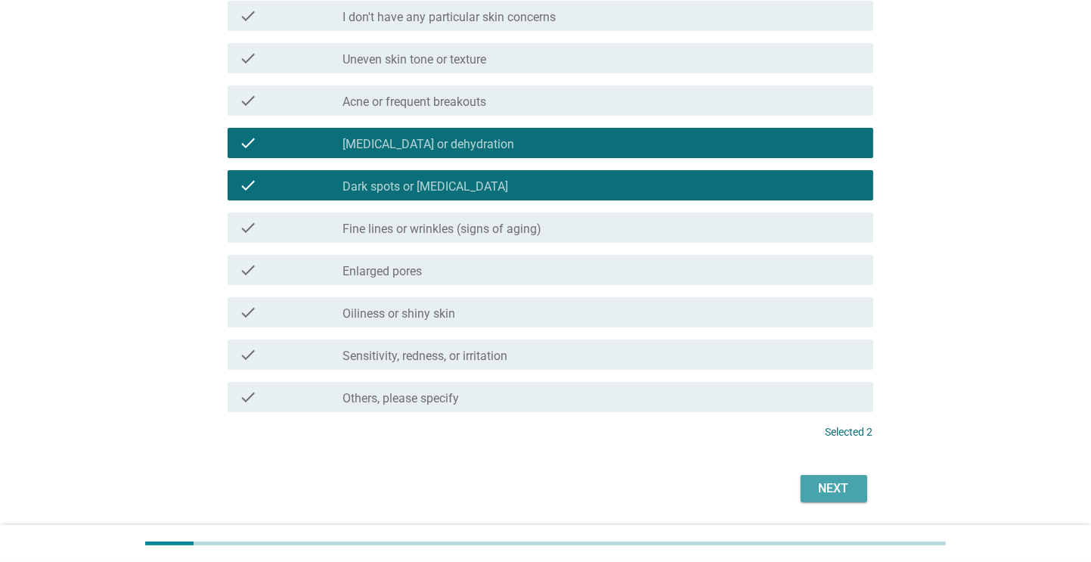
click at [847, 487] on div "Next" at bounding box center [834, 488] width 42 height 18
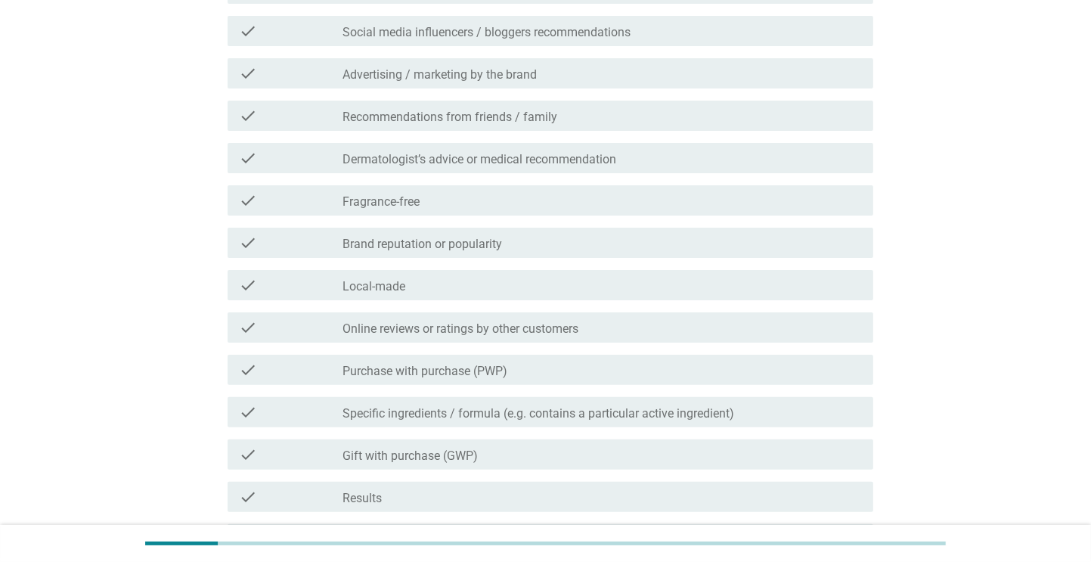
scroll to position [319, 0]
click at [691, 355] on div "check check_box_outline_blank Purchase with purchase (PWP)" at bounding box center [550, 369] width 645 height 30
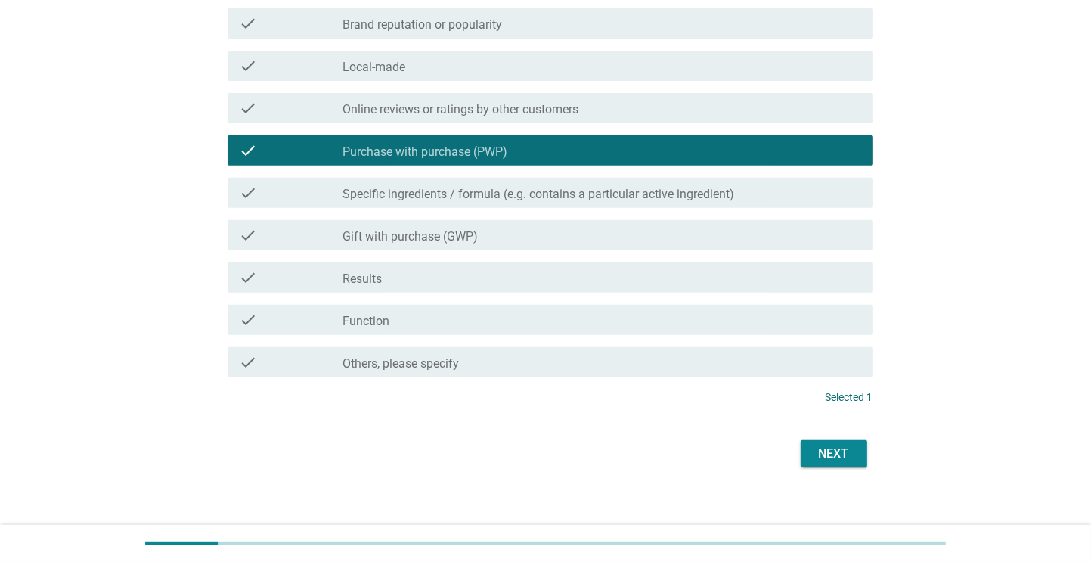
scroll to position [550, 0]
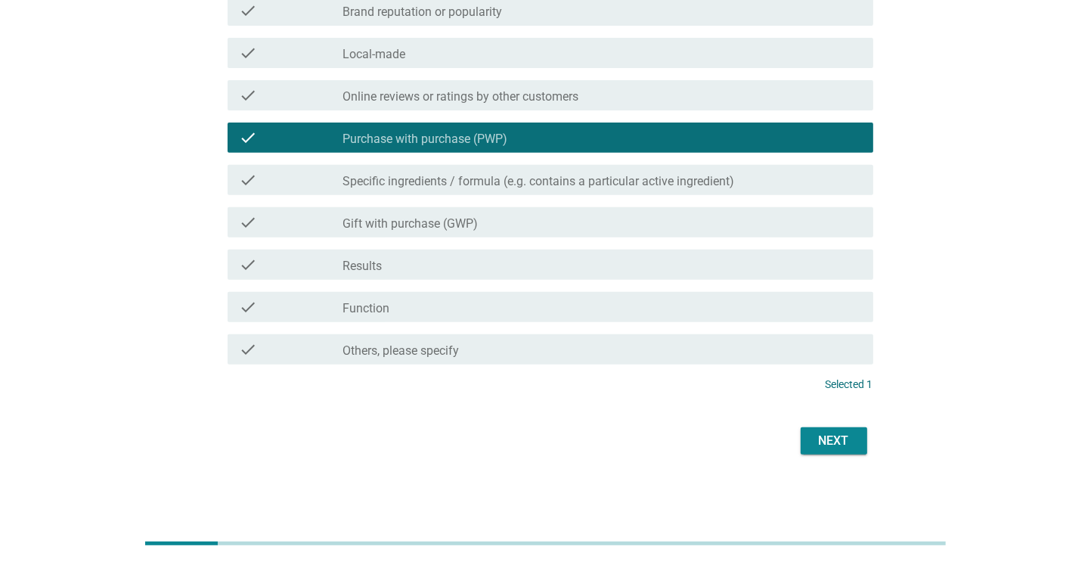
click at [829, 444] on div "Next" at bounding box center [834, 441] width 42 height 18
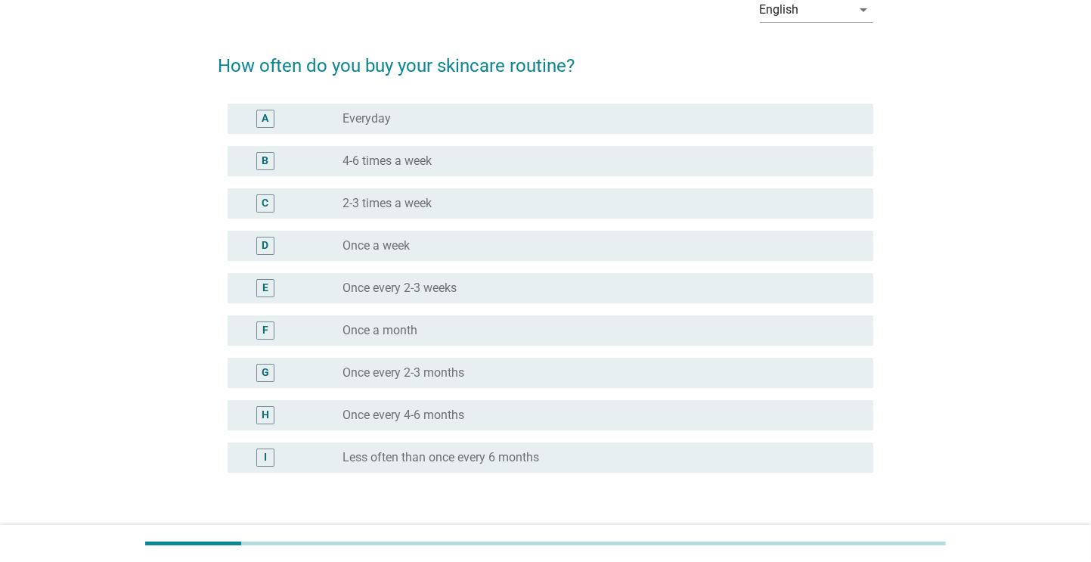
scroll to position [84, 0]
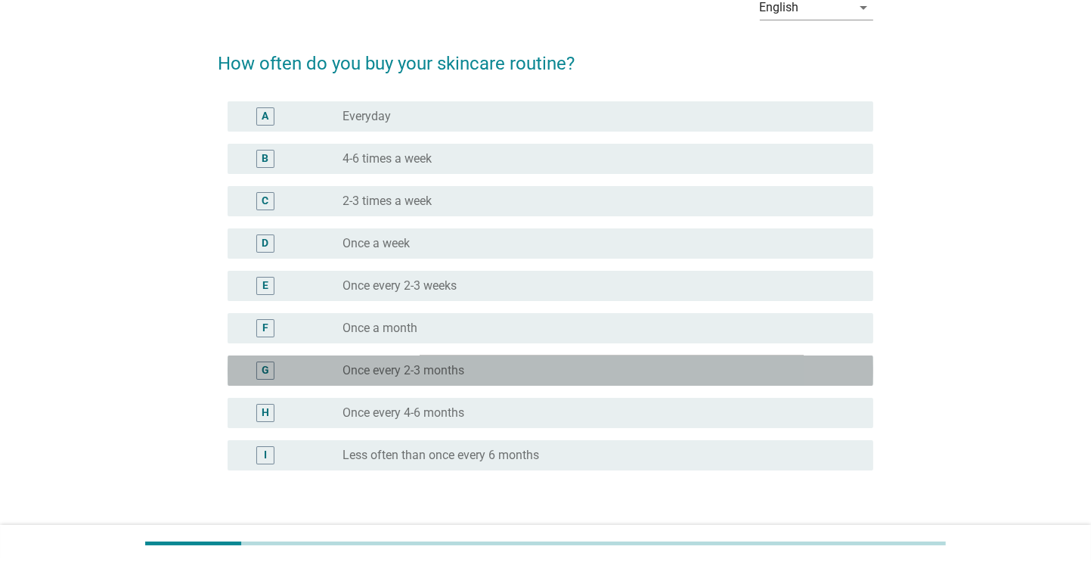
click at [561, 368] on div "radio_button_unchecked Once every 2-3 months" at bounding box center [596, 370] width 506 height 15
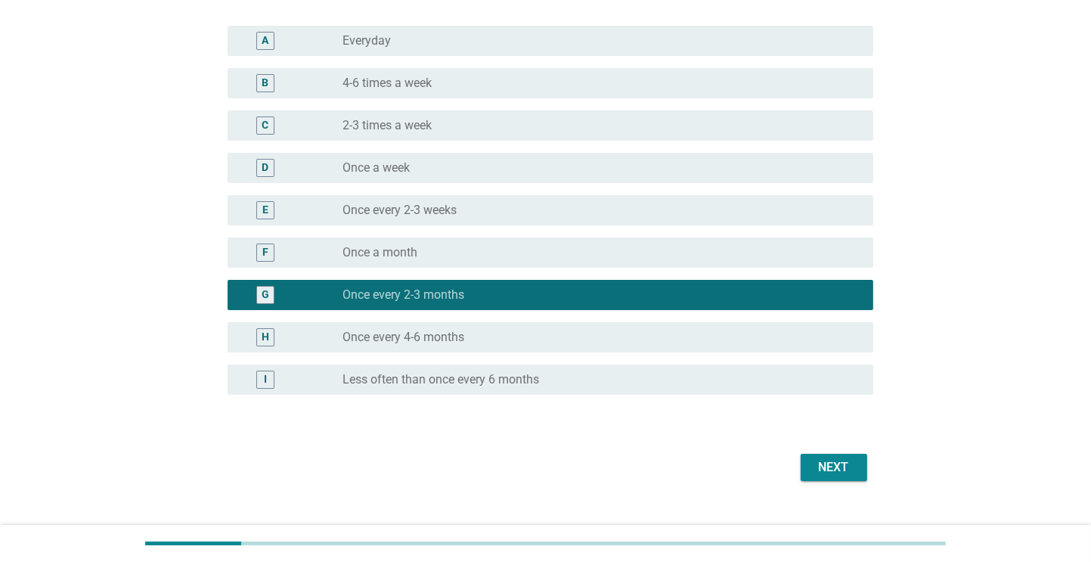
scroll to position [187, 0]
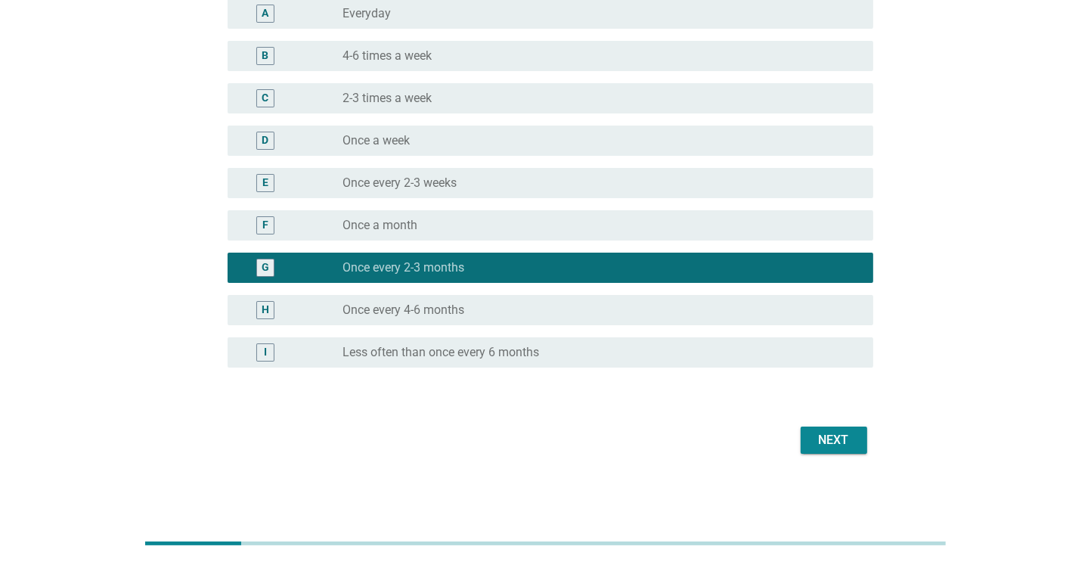
click at [762, 308] on div "radio_button_unchecked Once every 4-6 months" at bounding box center [596, 309] width 506 height 15
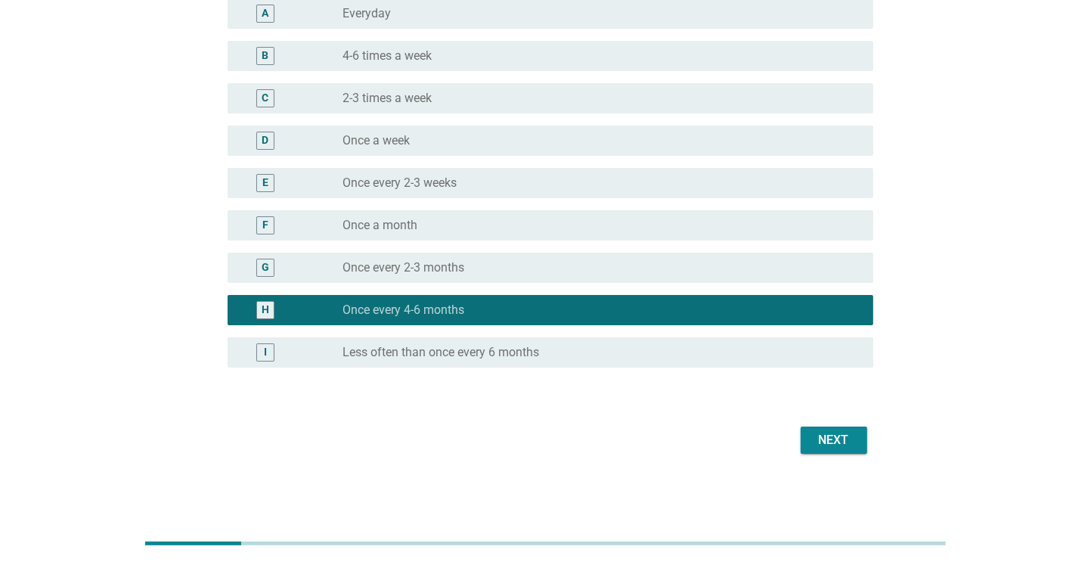
click at [856, 438] on button "Next" at bounding box center [833, 439] width 67 height 27
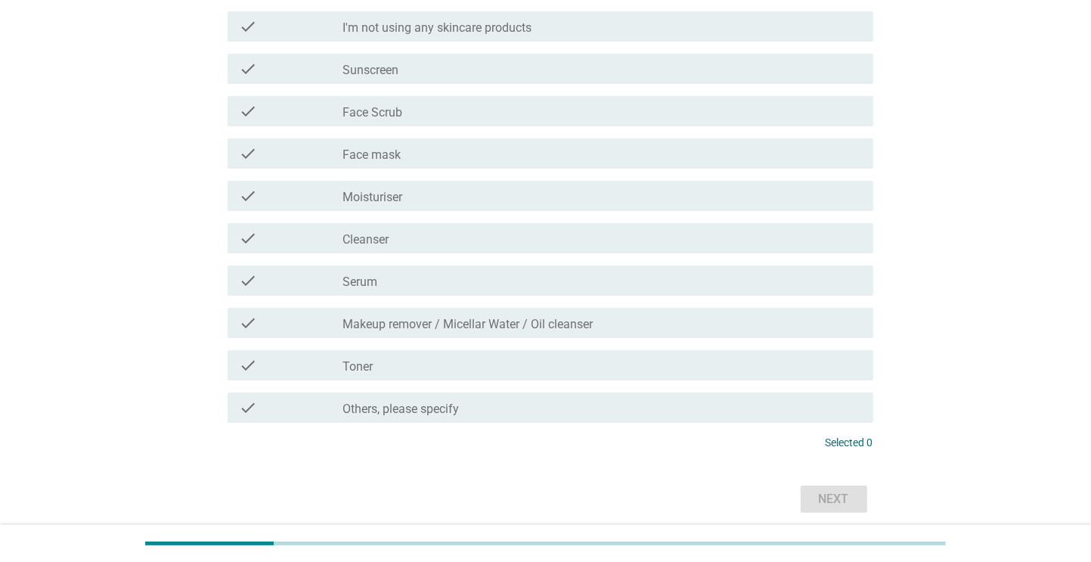
scroll to position [210, 0]
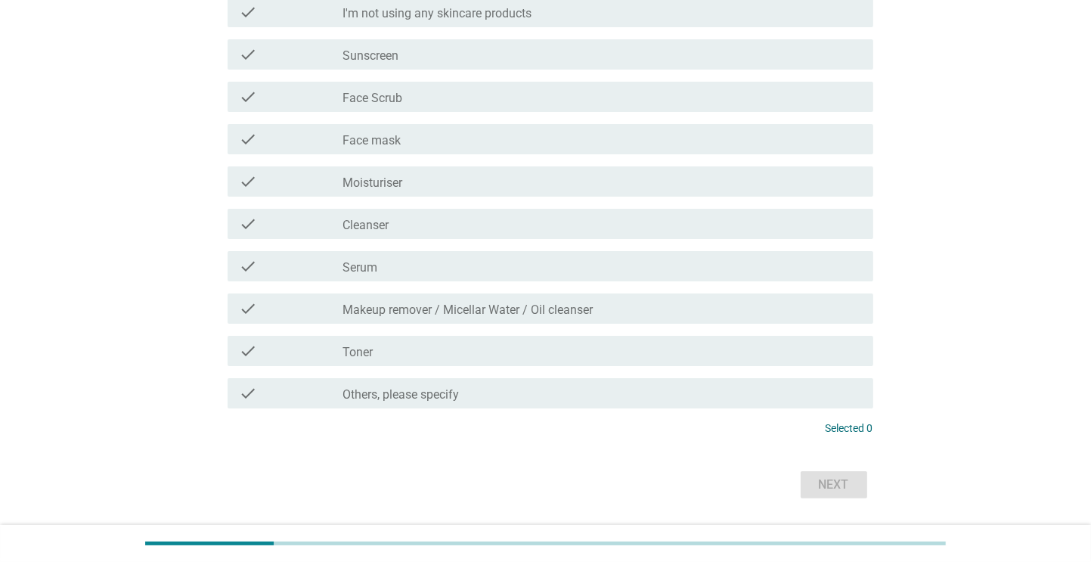
click at [735, 316] on div "check_box_outline_blank Makeup remover / Micellar Water / Oil cleanser" at bounding box center [602, 308] width 518 height 18
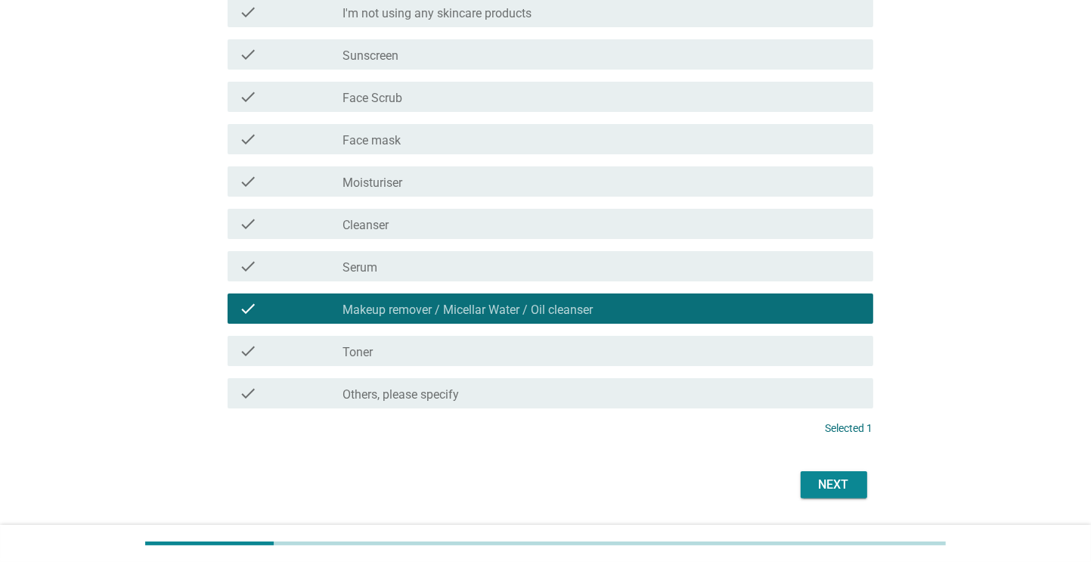
click at [720, 251] on div "check check_box_outline_blank Serum" at bounding box center [550, 266] width 645 height 30
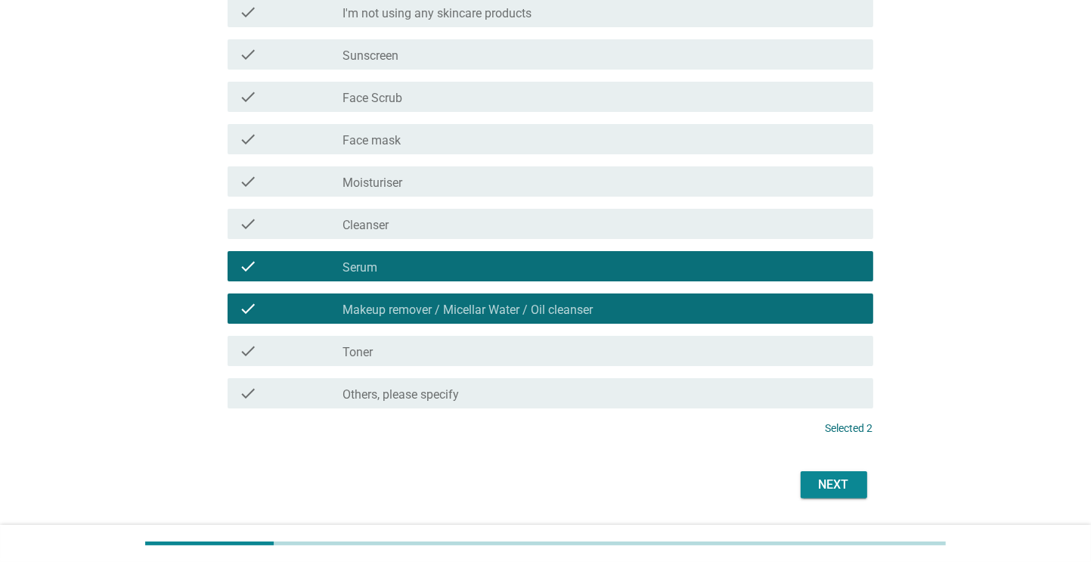
click at [721, 216] on div "check_box_outline_blank Cleanser" at bounding box center [602, 224] width 518 height 18
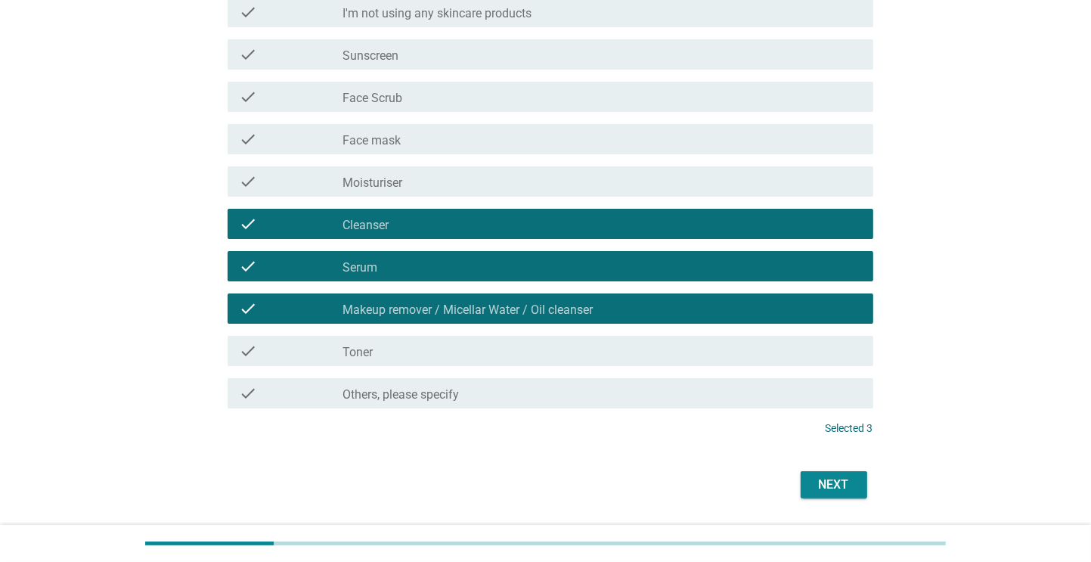
click at [826, 486] on div "Next" at bounding box center [834, 484] width 42 height 18
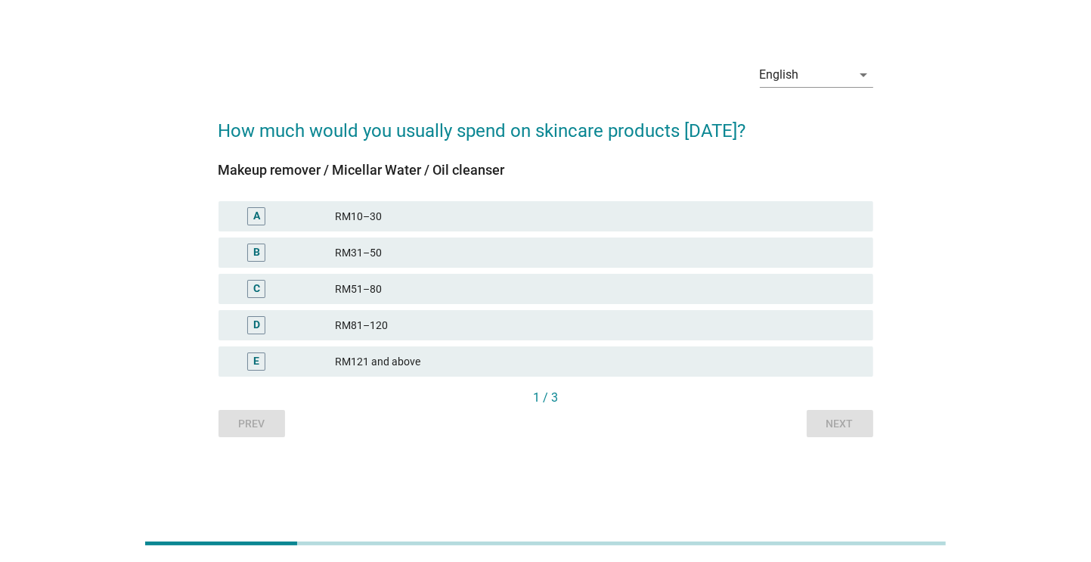
scroll to position [0, 0]
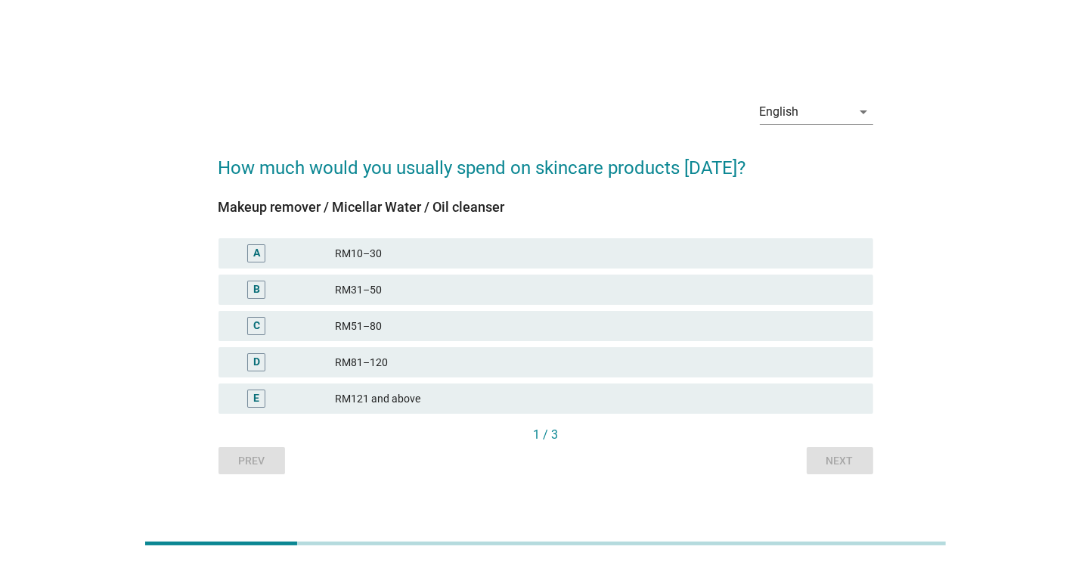
click at [964, 114] on div "English arrow_drop_down How much would you usually spend on skincare products i…" at bounding box center [545, 281] width 1018 height 410
